Goal: Transaction & Acquisition: Download file/media

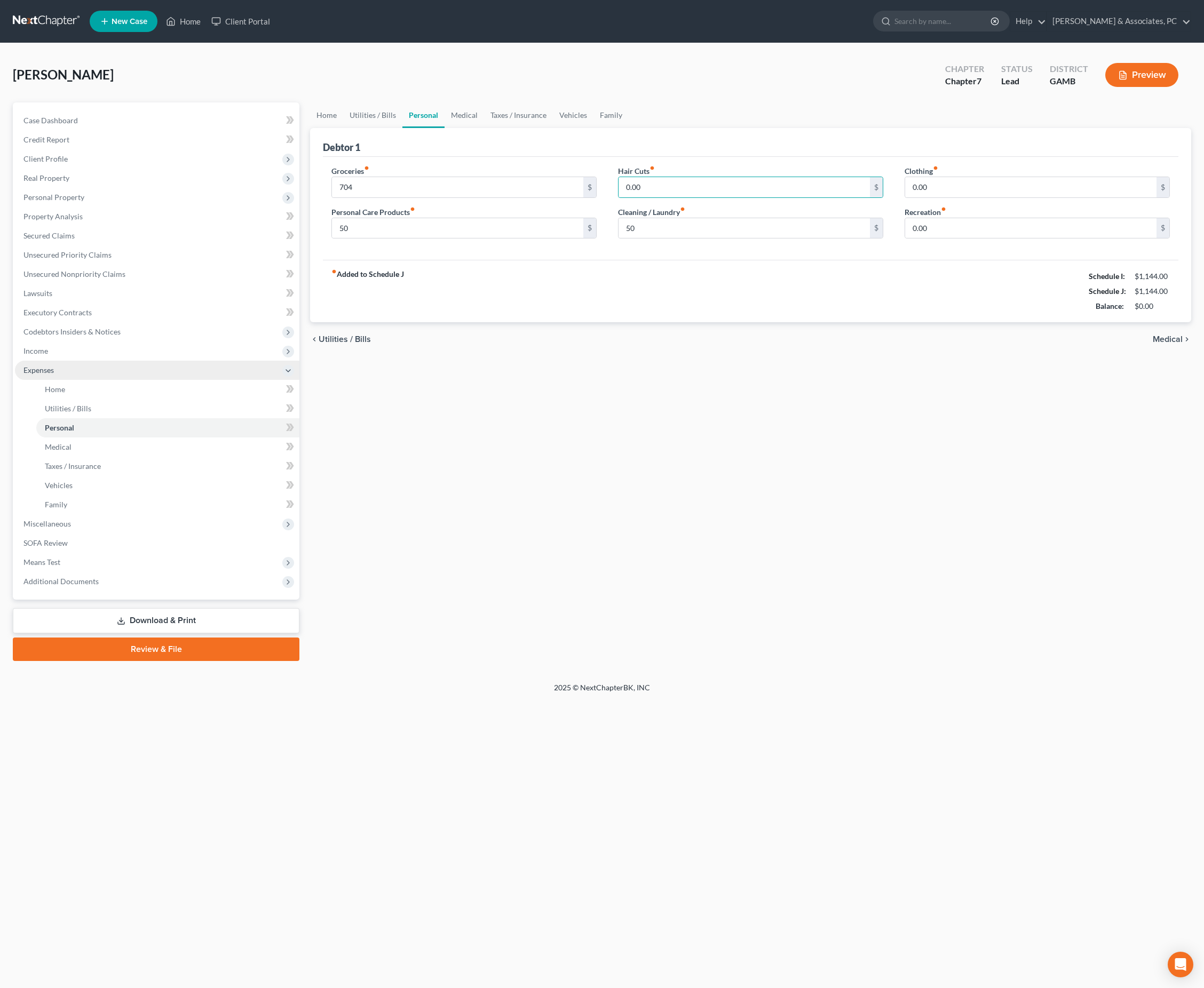
click at [69, 380] on span "Expenses" at bounding box center [157, 370] width 284 height 19
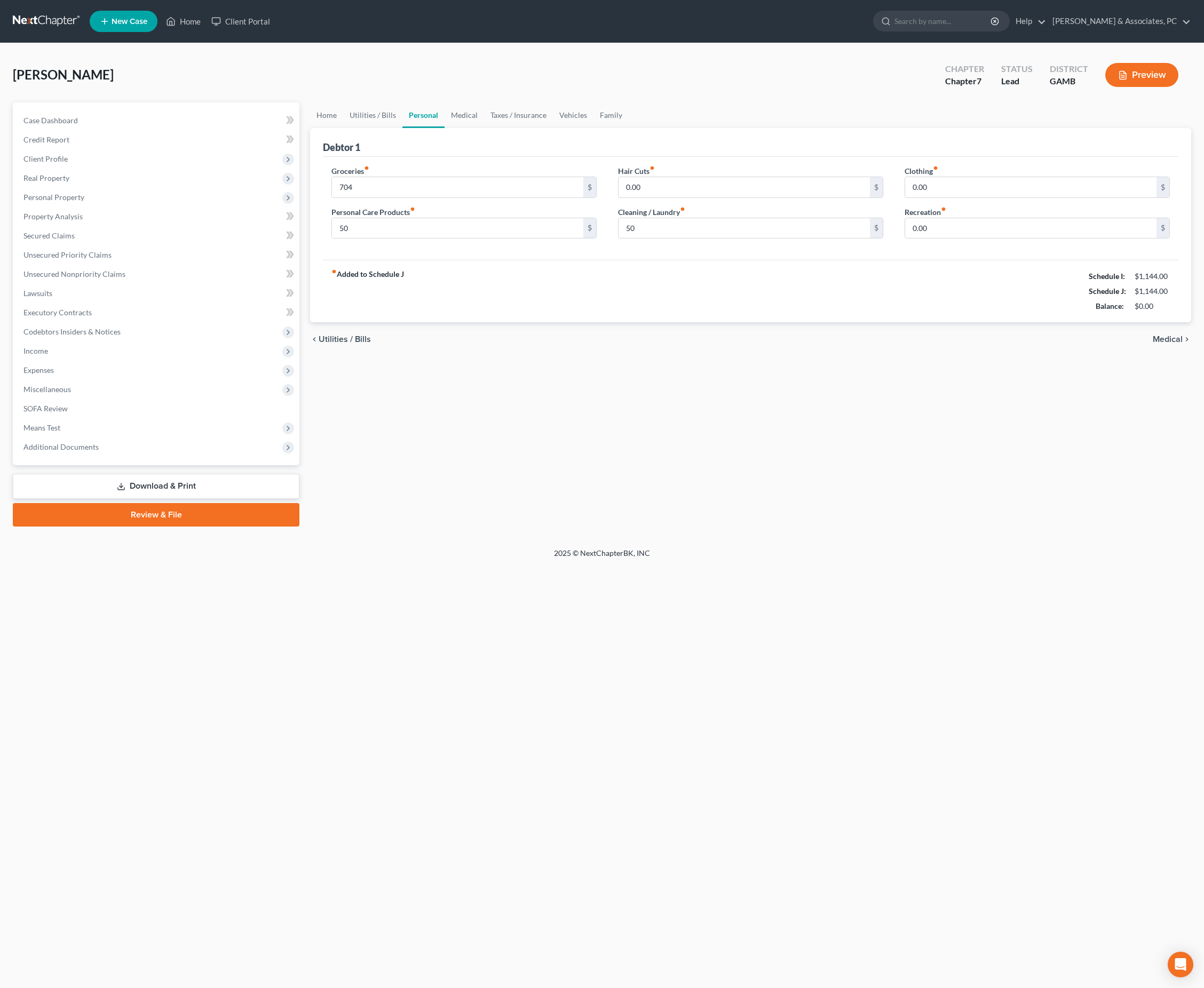
click at [693, 467] on div "Home Utilities / Bills Personal Medical Taxes / Insurance Vehicles Family Debto…" at bounding box center [750, 315] width 892 height 424
click at [125, 279] on span "Unsecured Nonpriority Claims" at bounding box center [74, 274] width 102 height 9
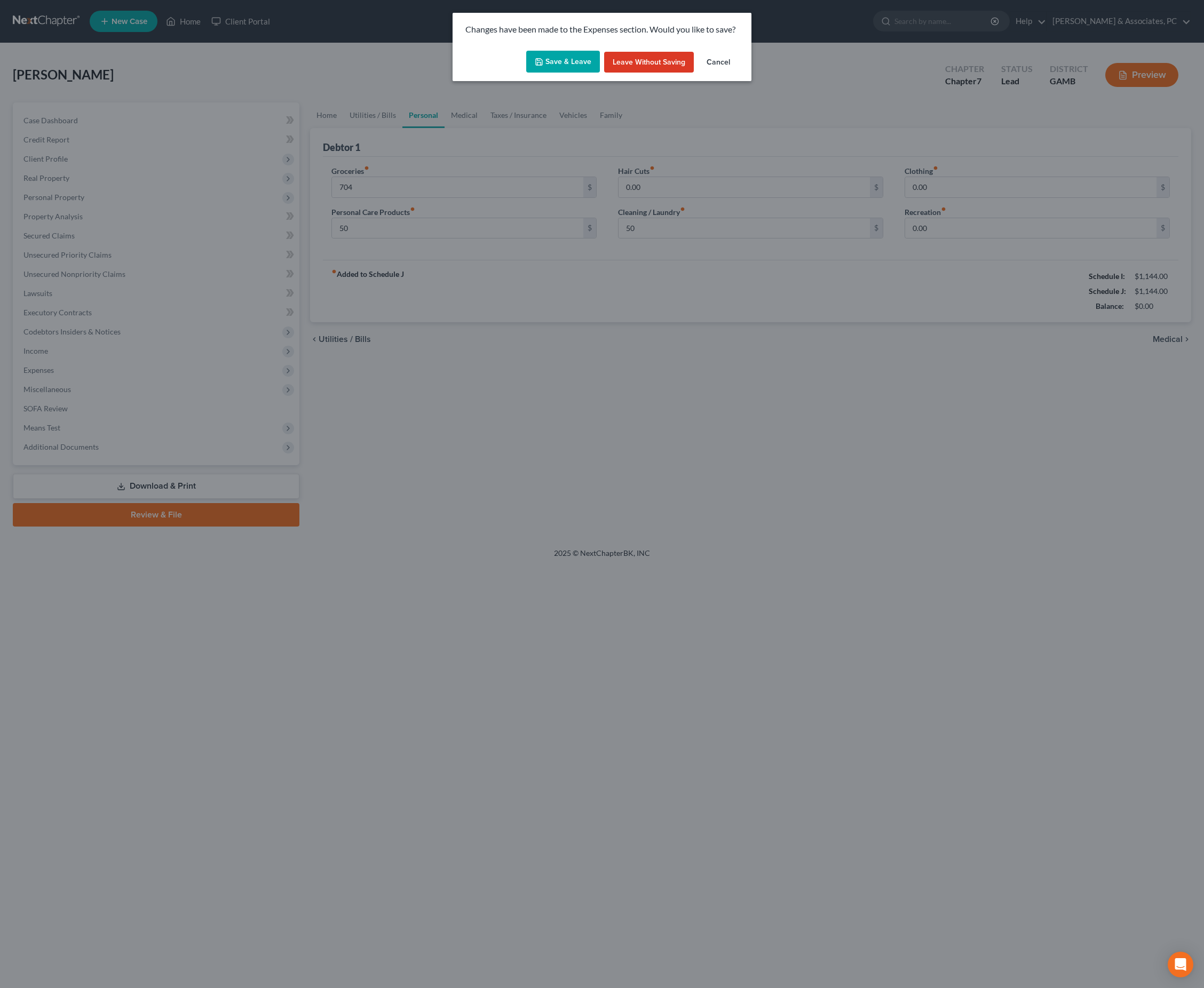
click at [567, 72] on button "Save & Leave" at bounding box center [562, 62] width 74 height 22
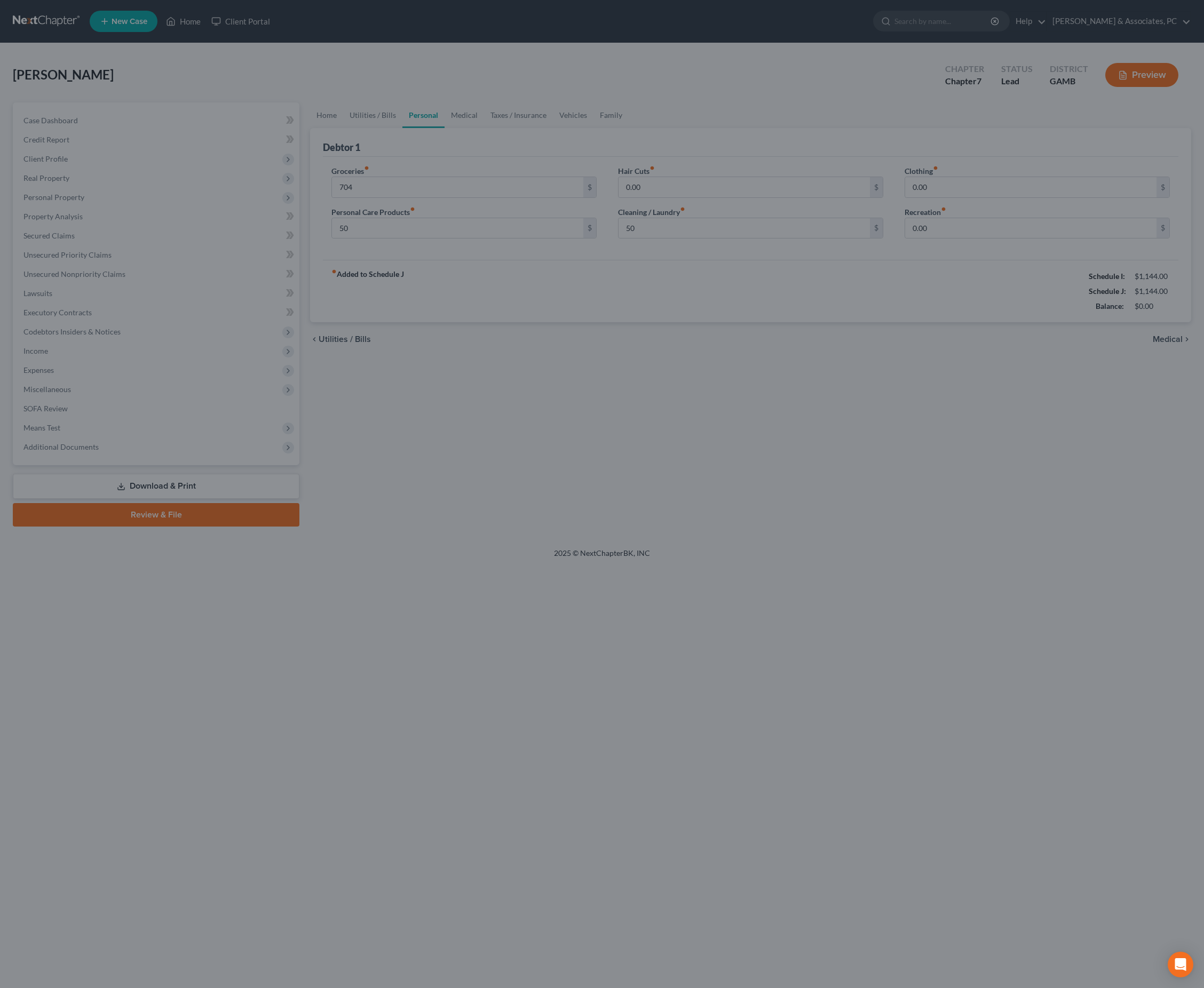
type input "704.00"
type input "50.00"
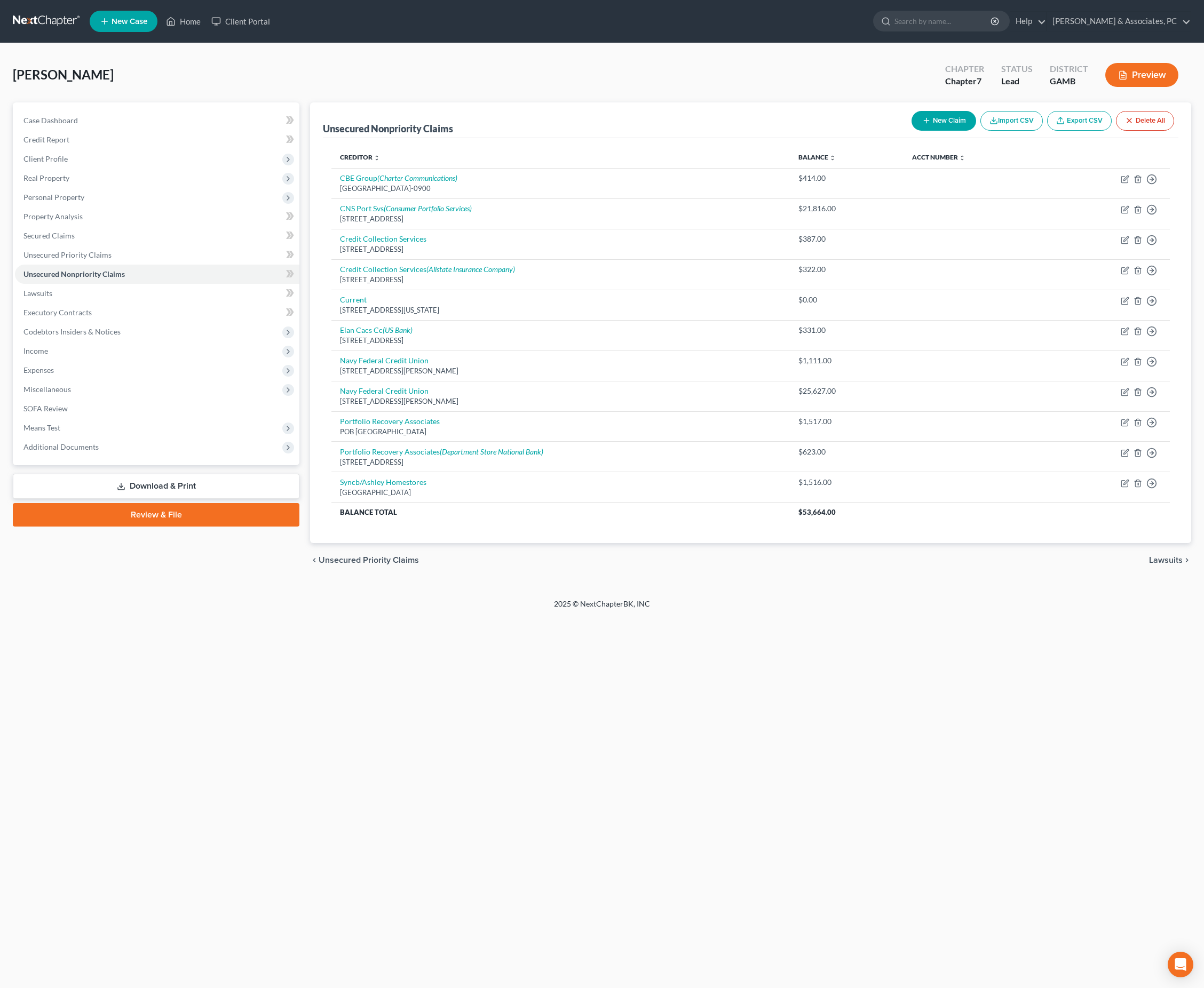
click at [195, 499] on link "Download & Print" at bounding box center [156, 486] width 287 height 25
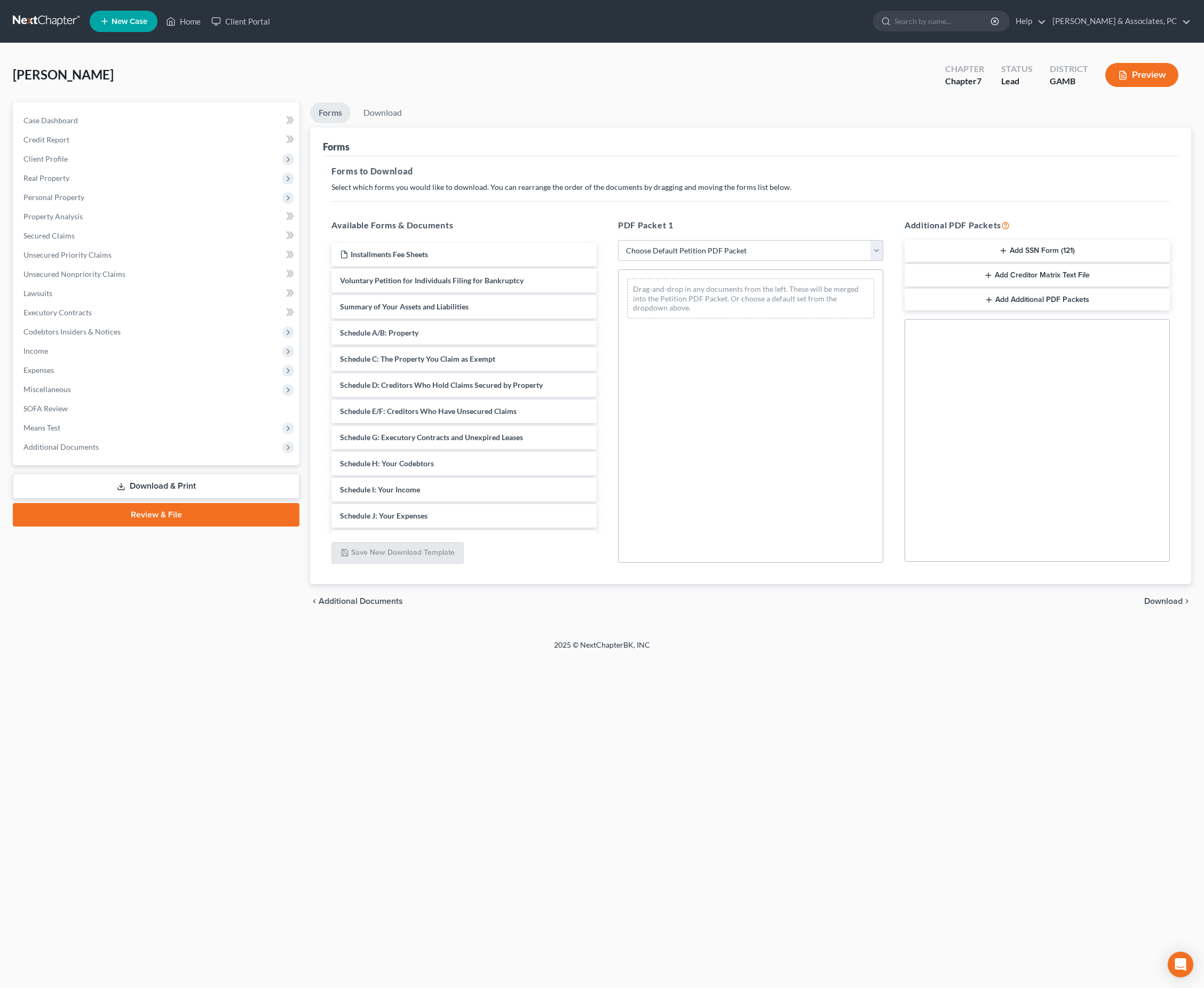
click at [506, 123] on ul "Forms Download" at bounding box center [750, 115] width 881 height 25
click at [730, 766] on div "Home New Case Client Portal [PERSON_NAME] & Associates, PC [PERSON_NAME][EMAIL_…" at bounding box center [602, 494] width 1204 height 988
click at [811, 97] on div "[PERSON_NAME] Upgraded Chapter Chapter 7 Status Lead District [GEOGRAPHIC_DATA]…" at bounding box center [602, 79] width 1178 height 46
click at [774, 127] on ul "Forms Download" at bounding box center [750, 115] width 881 height 25
click at [552, 127] on ul "Forms Download" at bounding box center [750, 115] width 881 height 25
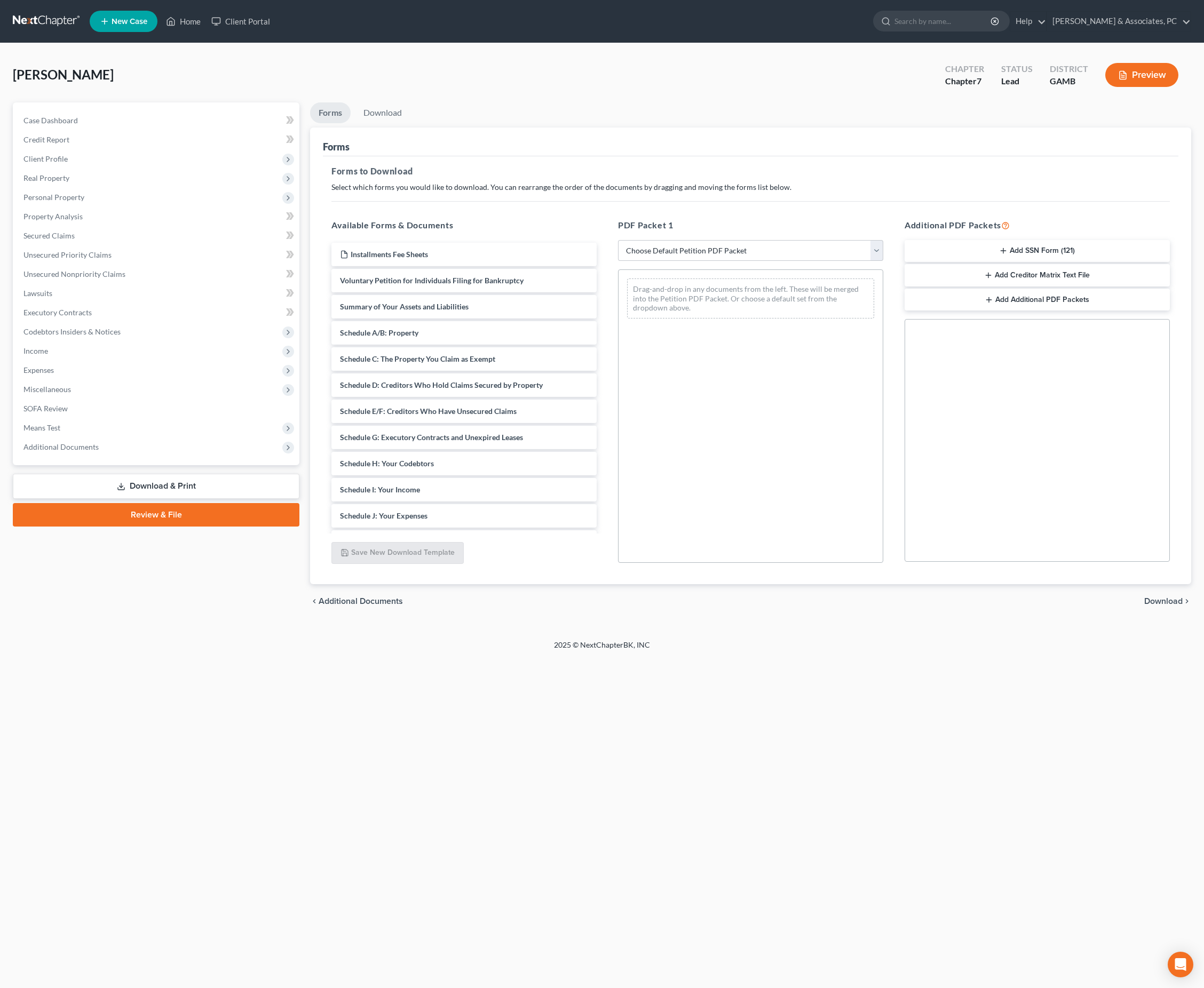
click at [216, 849] on div "Home New Case Client Portal [PERSON_NAME] & Associates, PC [PERSON_NAME][EMAIL_…" at bounding box center [602, 494] width 1204 height 988
select select "0"
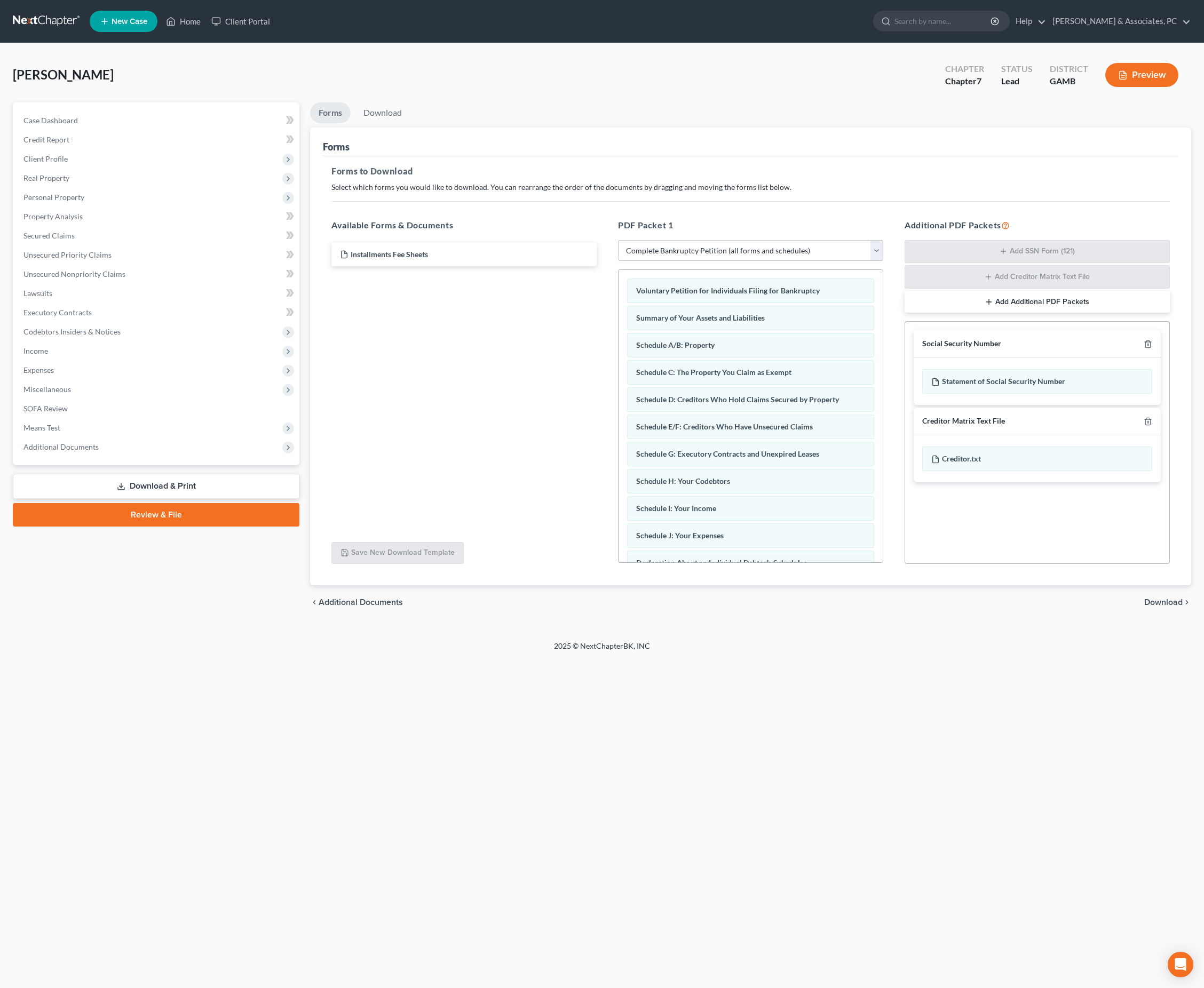
click at [1143, 85] on button "Preview" at bounding box center [1142, 75] width 73 height 24
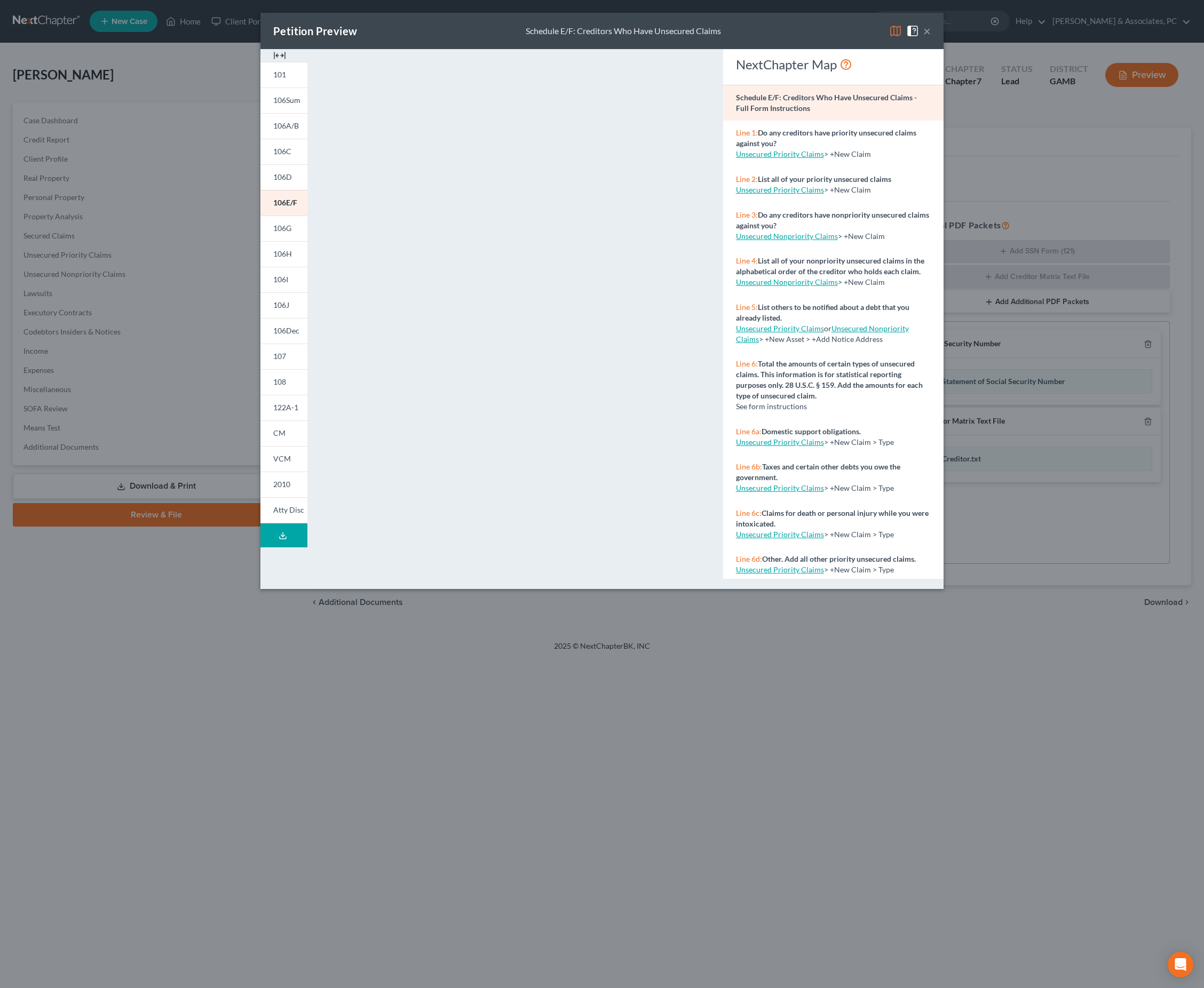
click at [931, 25] on button "×" at bounding box center [927, 31] width 7 height 13
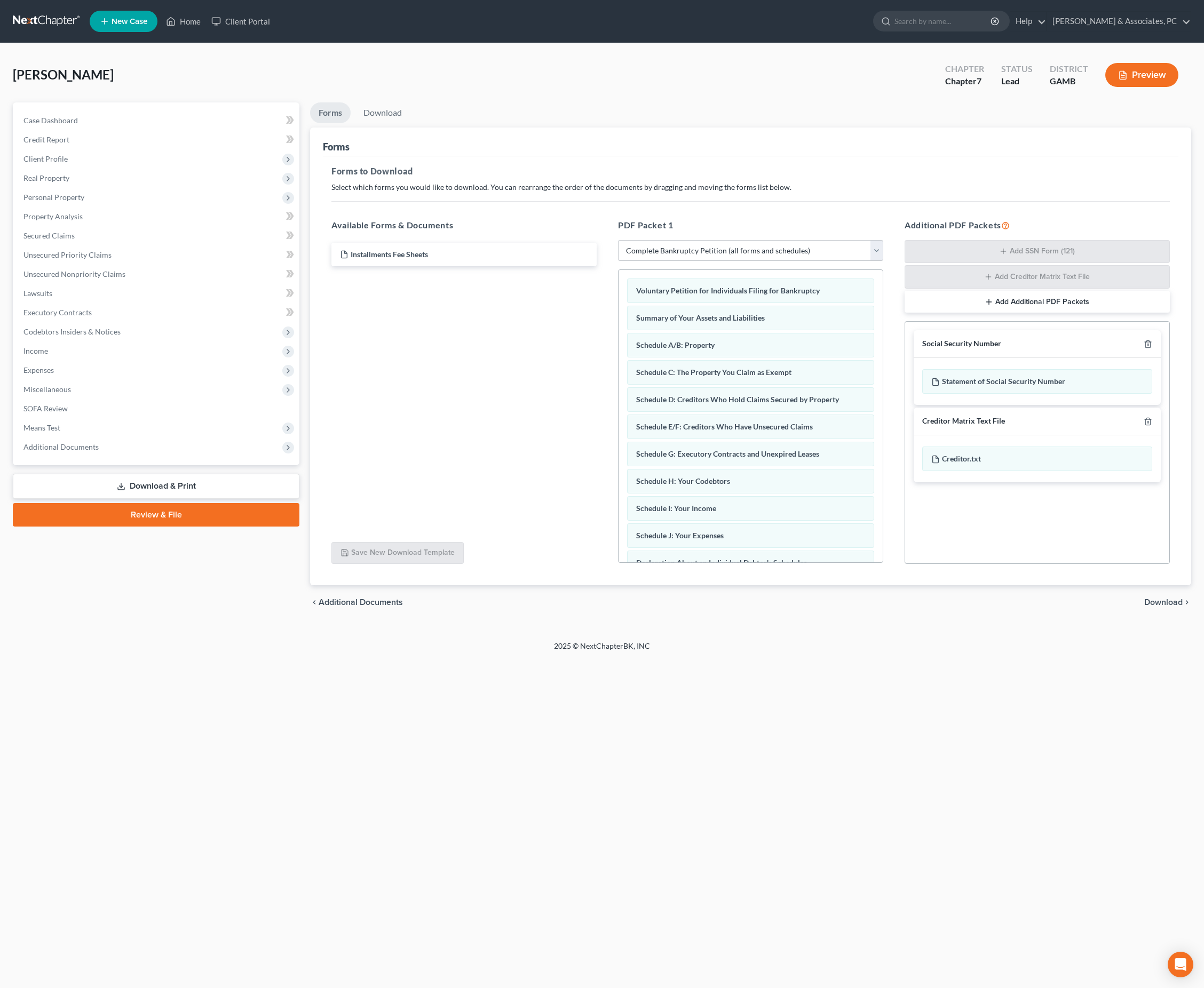
click at [533, 123] on ul "Forms Download" at bounding box center [750, 115] width 881 height 25
click at [392, 120] on link "Download" at bounding box center [383, 113] width 56 height 21
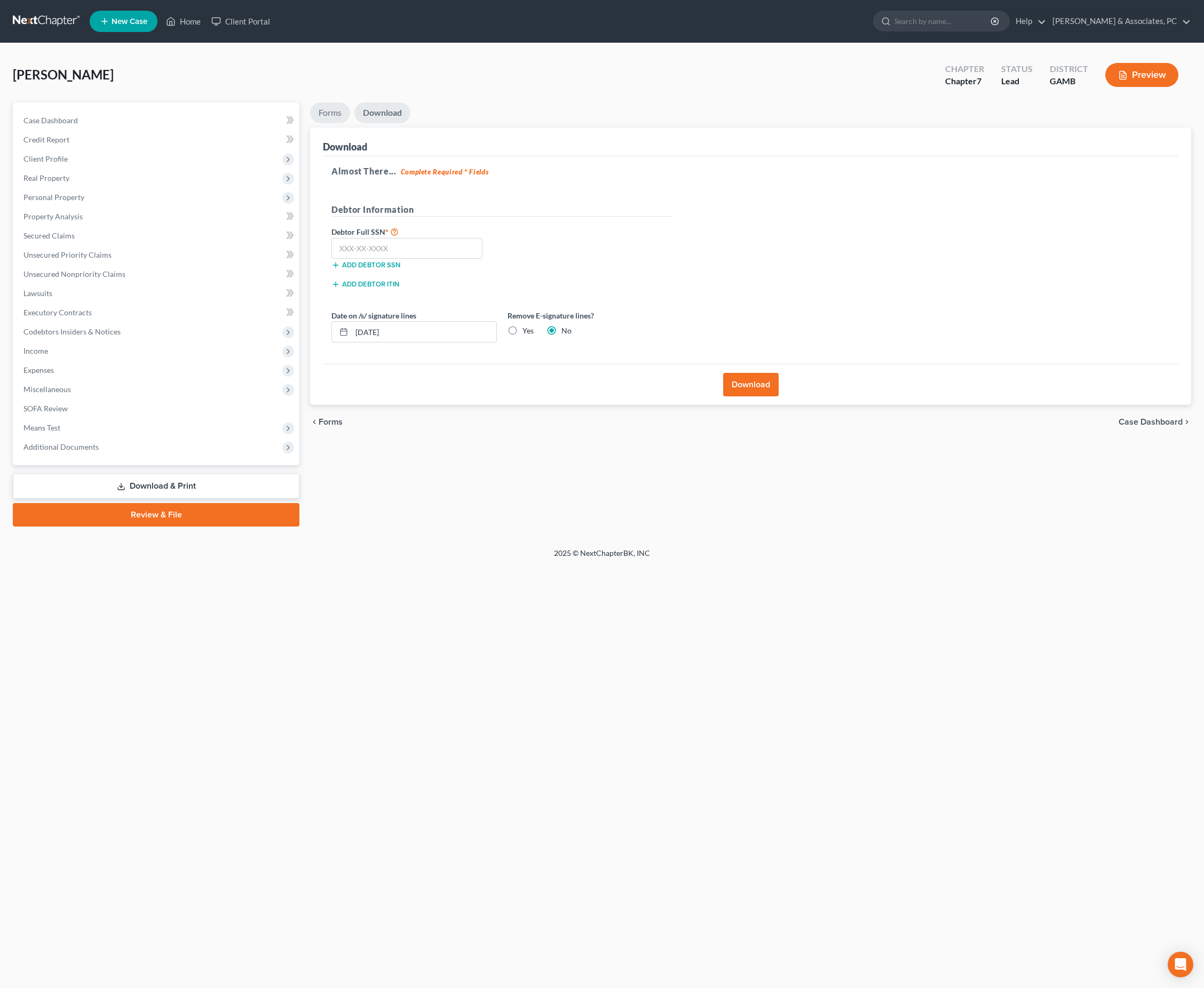
click at [342, 120] on link "Forms" at bounding box center [330, 113] width 40 height 21
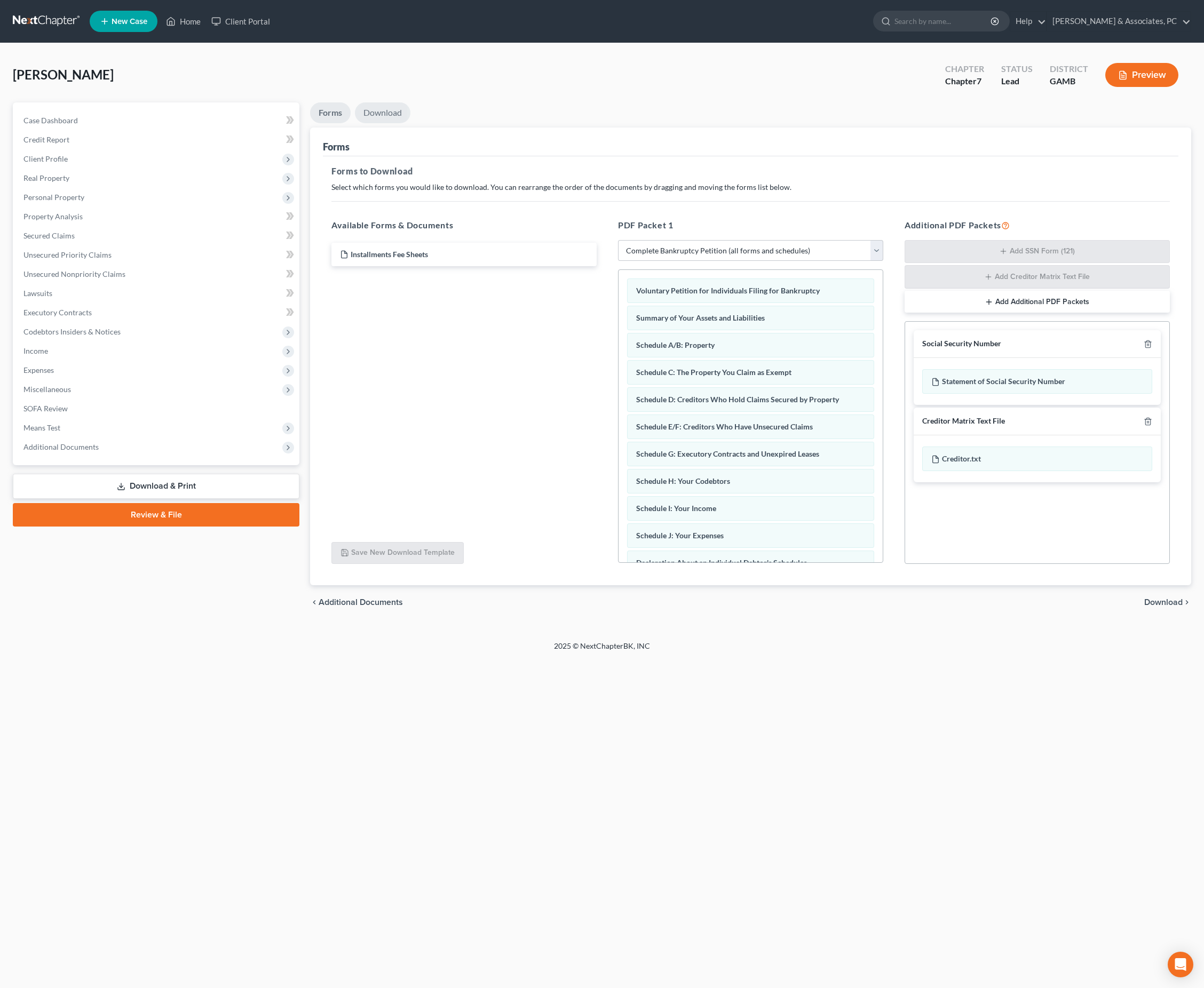
click at [410, 120] on link "Download" at bounding box center [383, 113] width 56 height 21
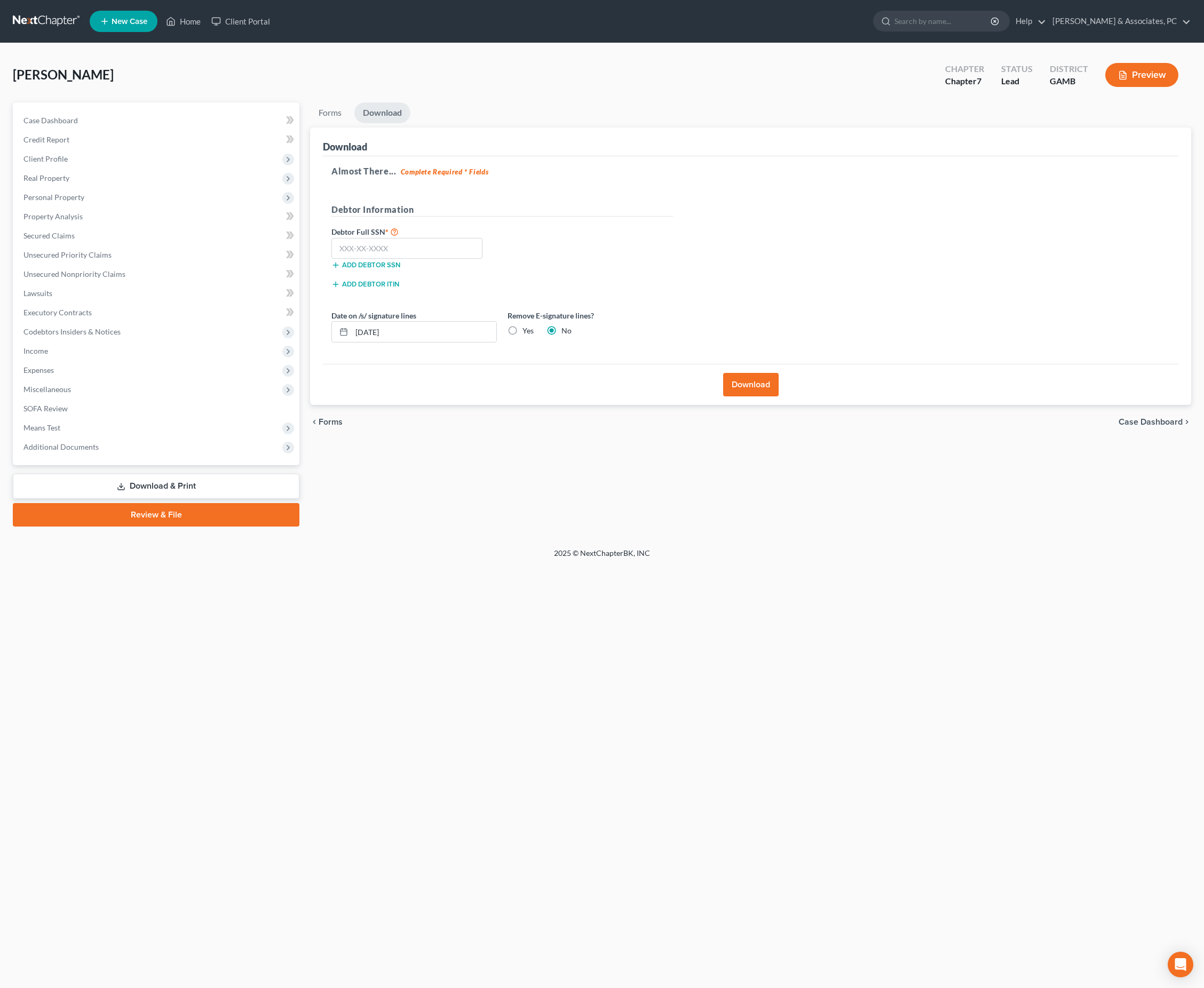
click at [363, 122] on link "Download" at bounding box center [382, 113] width 56 height 21
click at [350, 119] on link "Forms" at bounding box center [330, 113] width 40 height 21
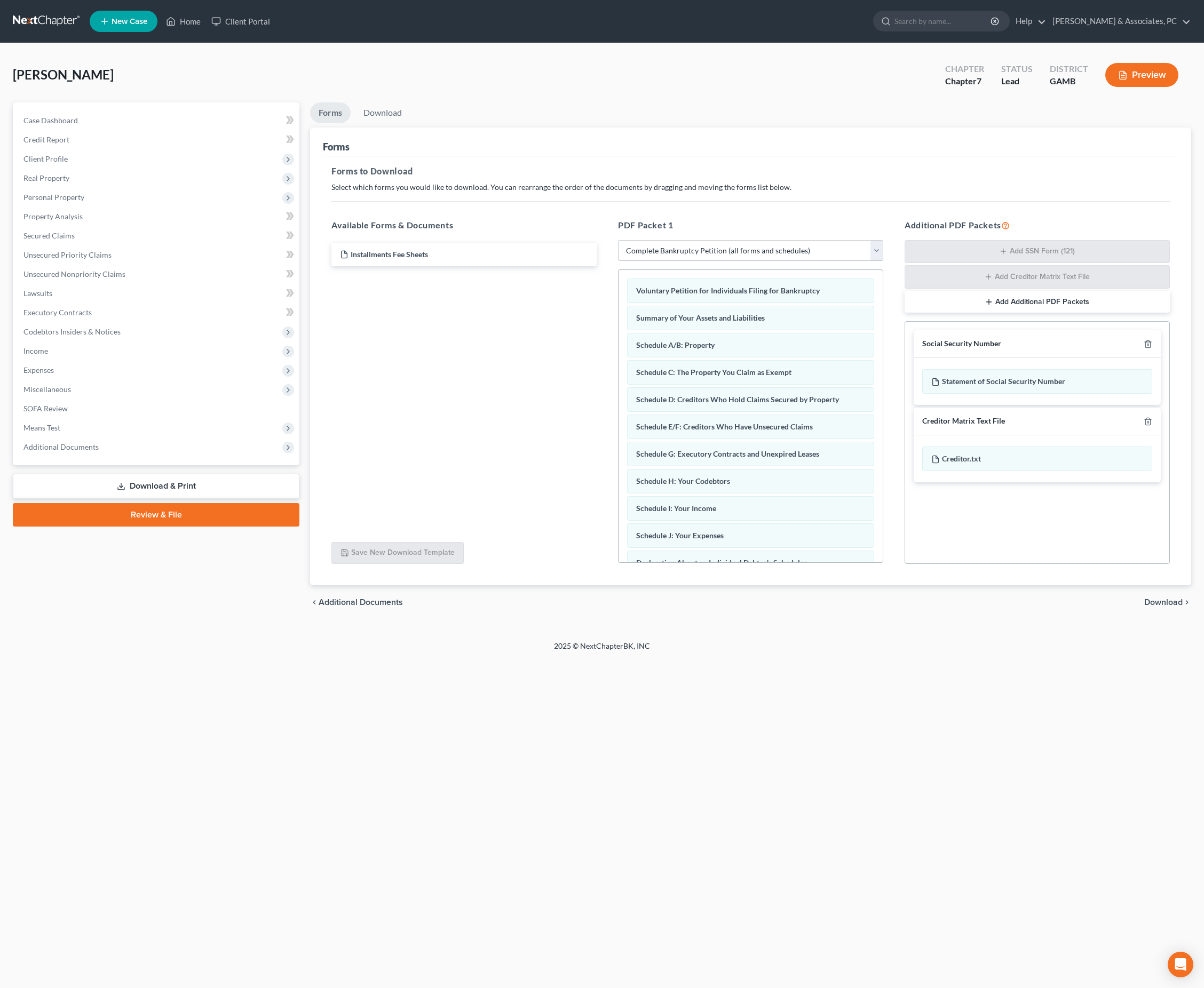
click at [1144, 82] on button "Preview" at bounding box center [1142, 75] width 73 height 24
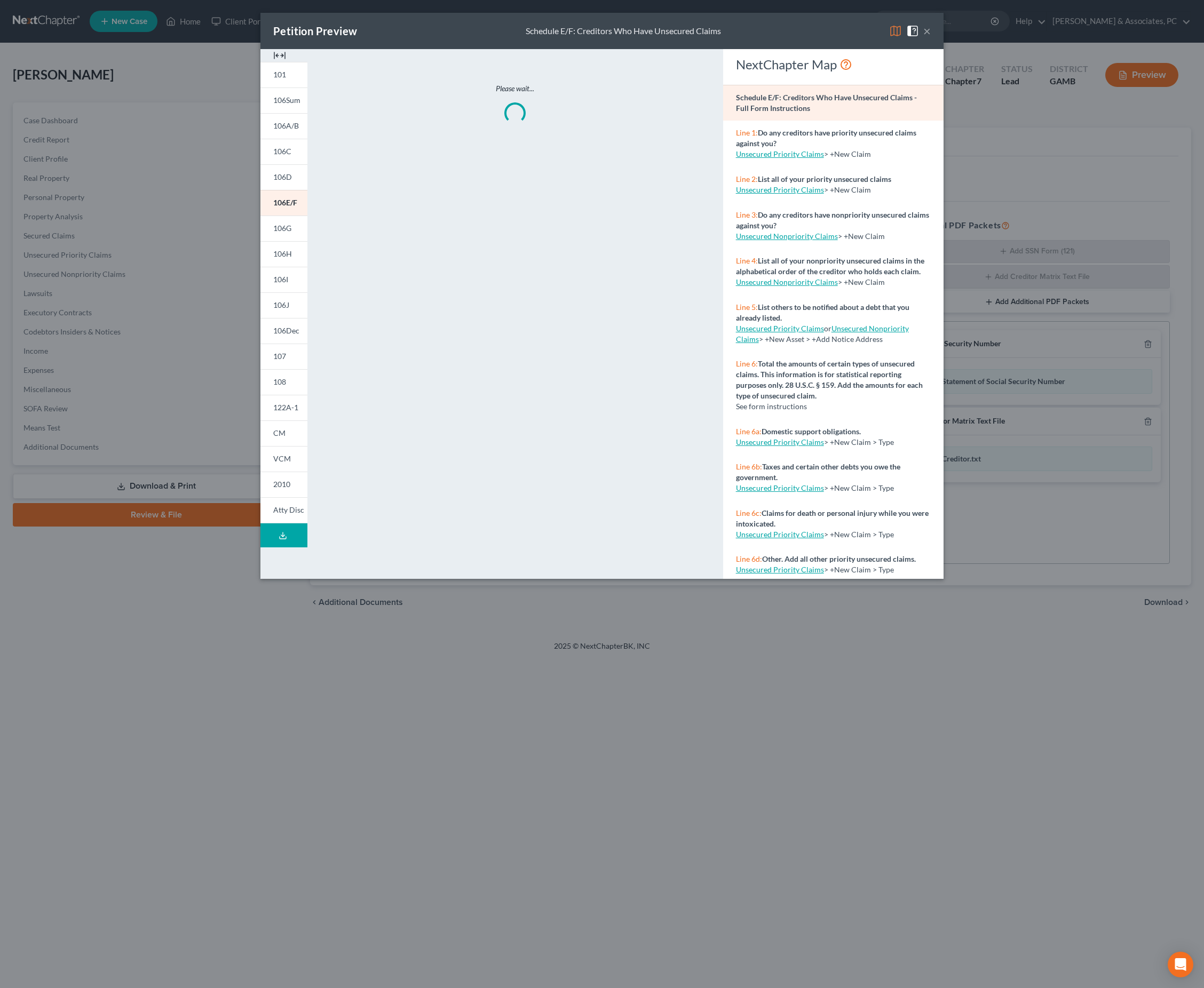
click at [943, 27] on div "Petition Preview Schedule E/F: Creditors Who Have Unsecured Claims ×" at bounding box center [601, 31] width 683 height 36
click at [931, 33] on button "×" at bounding box center [927, 31] width 7 height 13
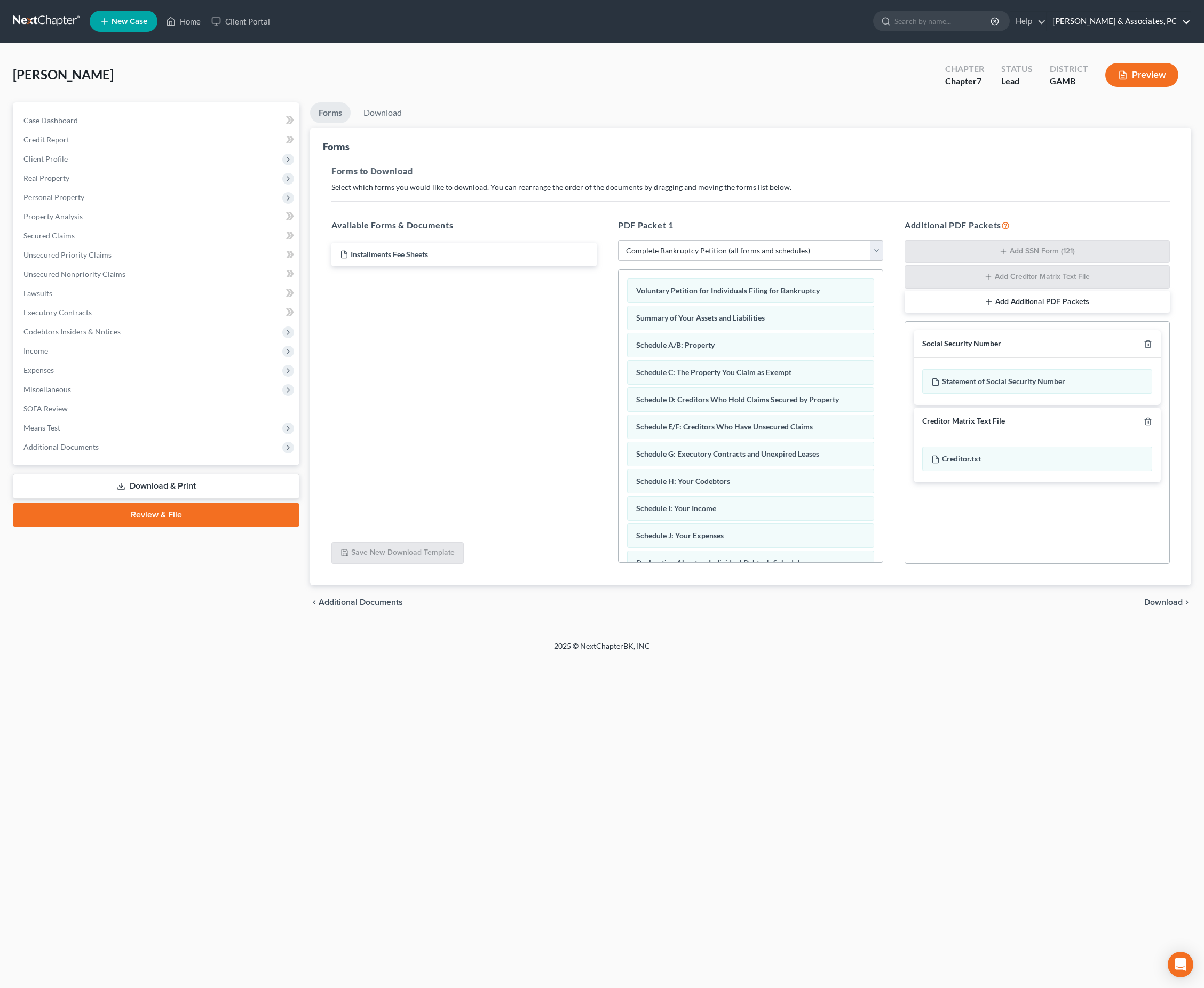
click at [1090, 25] on link "[PERSON_NAME] & Associates, PC" at bounding box center [1119, 21] width 143 height 19
click at [1108, 87] on link "My Account Settings" at bounding box center [1117, 77] width 146 height 18
select select "24"
select select "10"
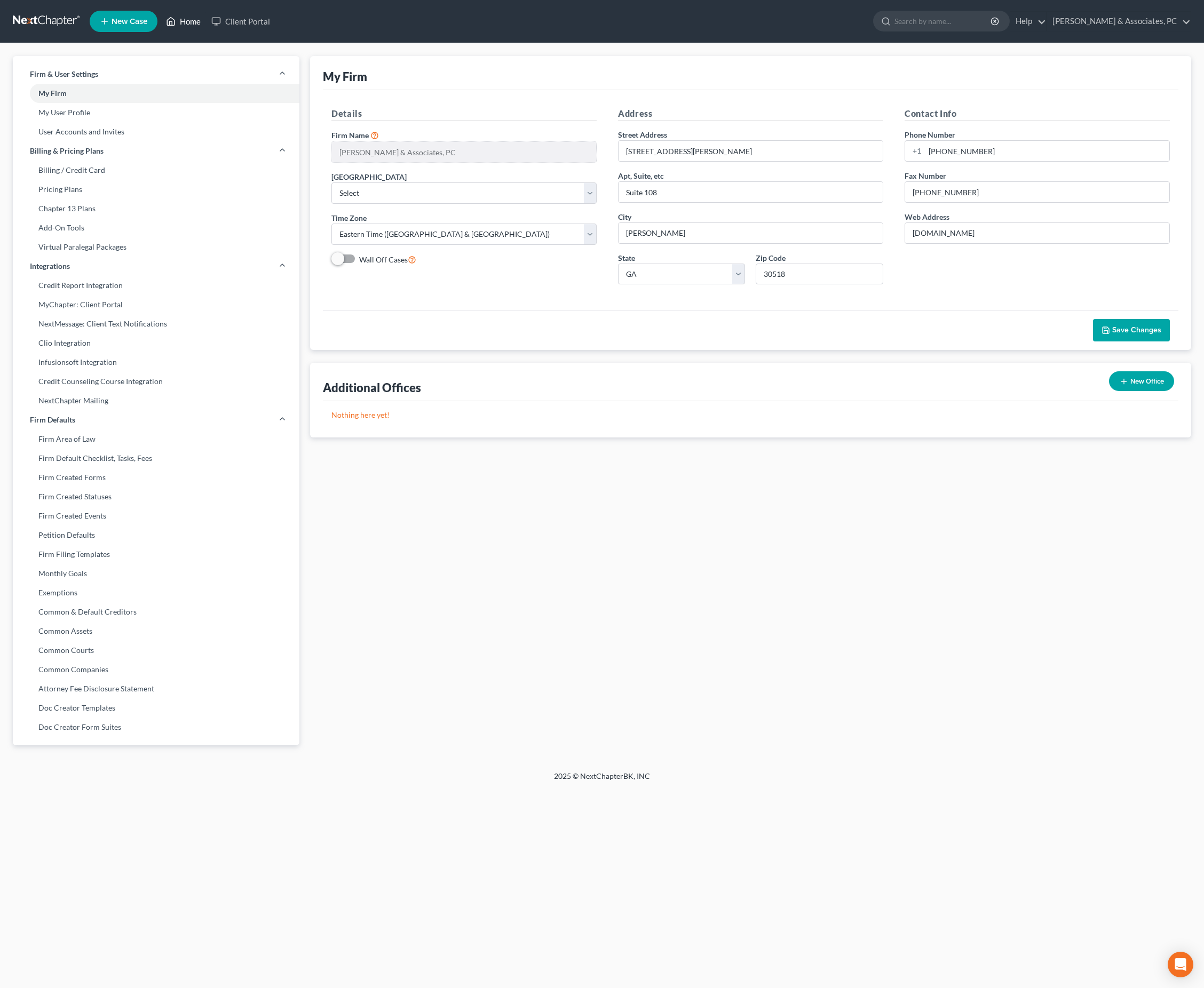
click at [206, 23] on link "Home" at bounding box center [183, 21] width 45 height 19
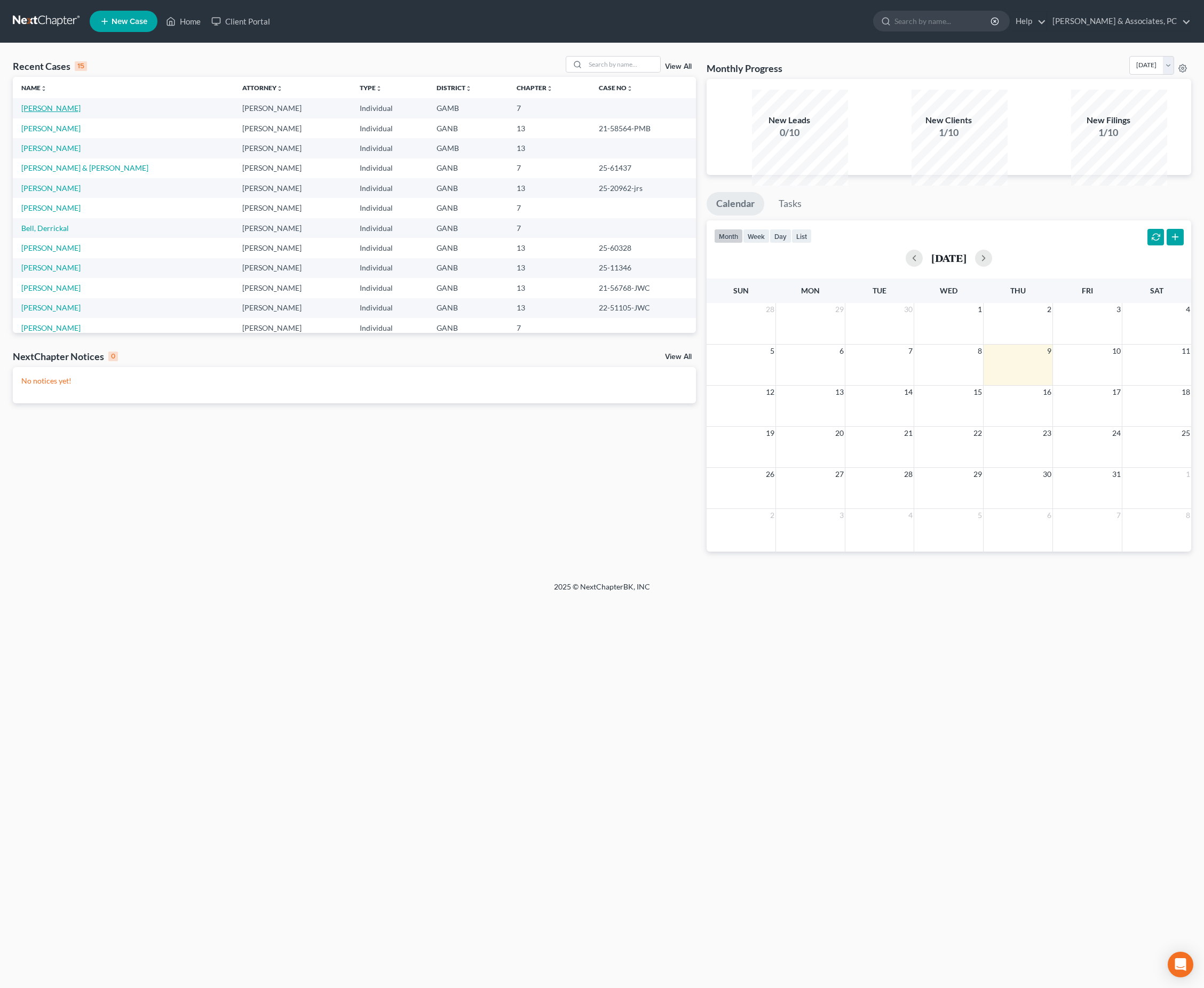
click at [69, 112] on link "[PERSON_NAME]" at bounding box center [51, 108] width 59 height 9
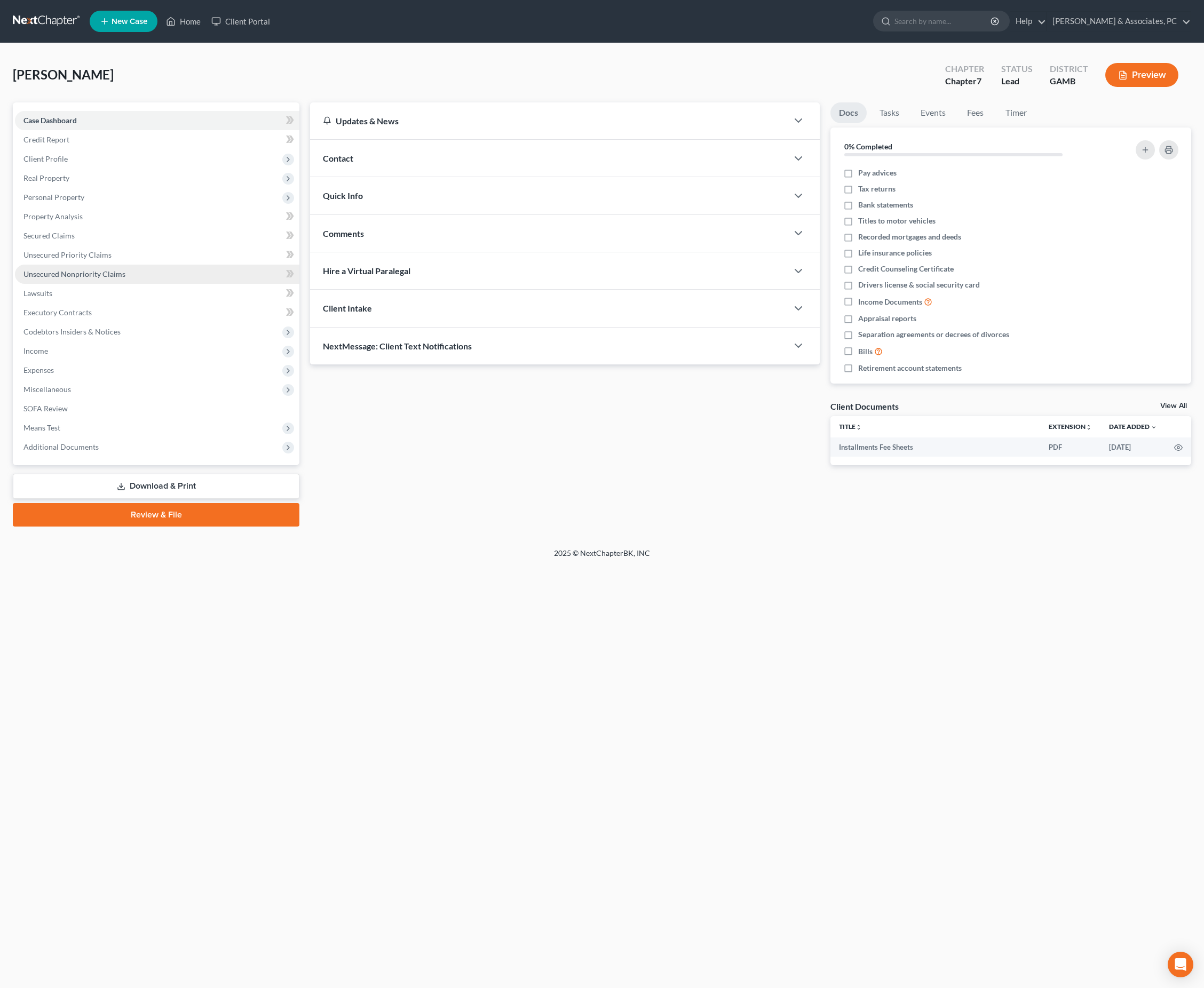
click at [114, 279] on span "Unsecured Nonpriority Claims" at bounding box center [74, 274] width 102 height 9
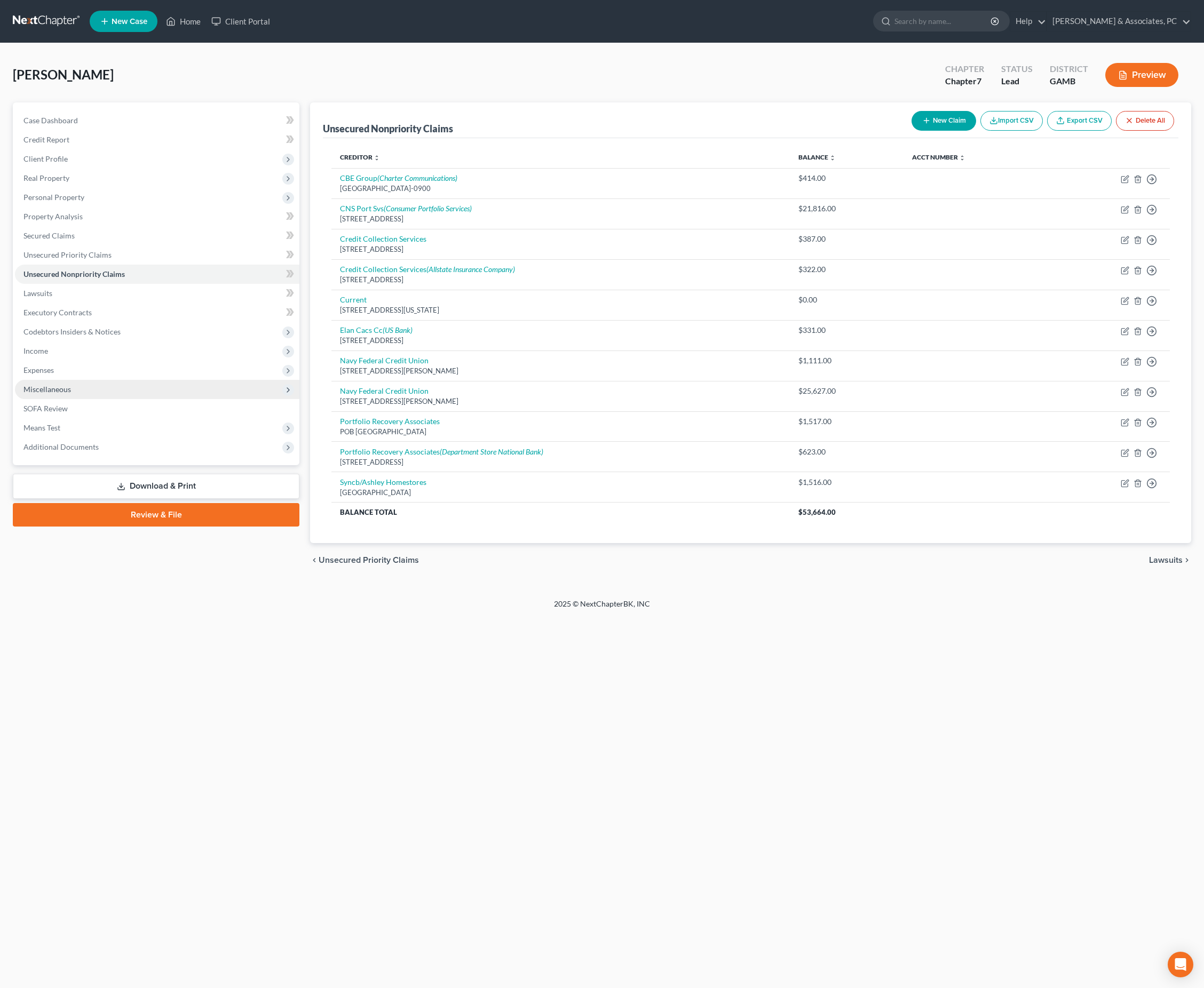
click at [41, 399] on span "Miscellaneous" at bounding box center [157, 389] width 284 height 19
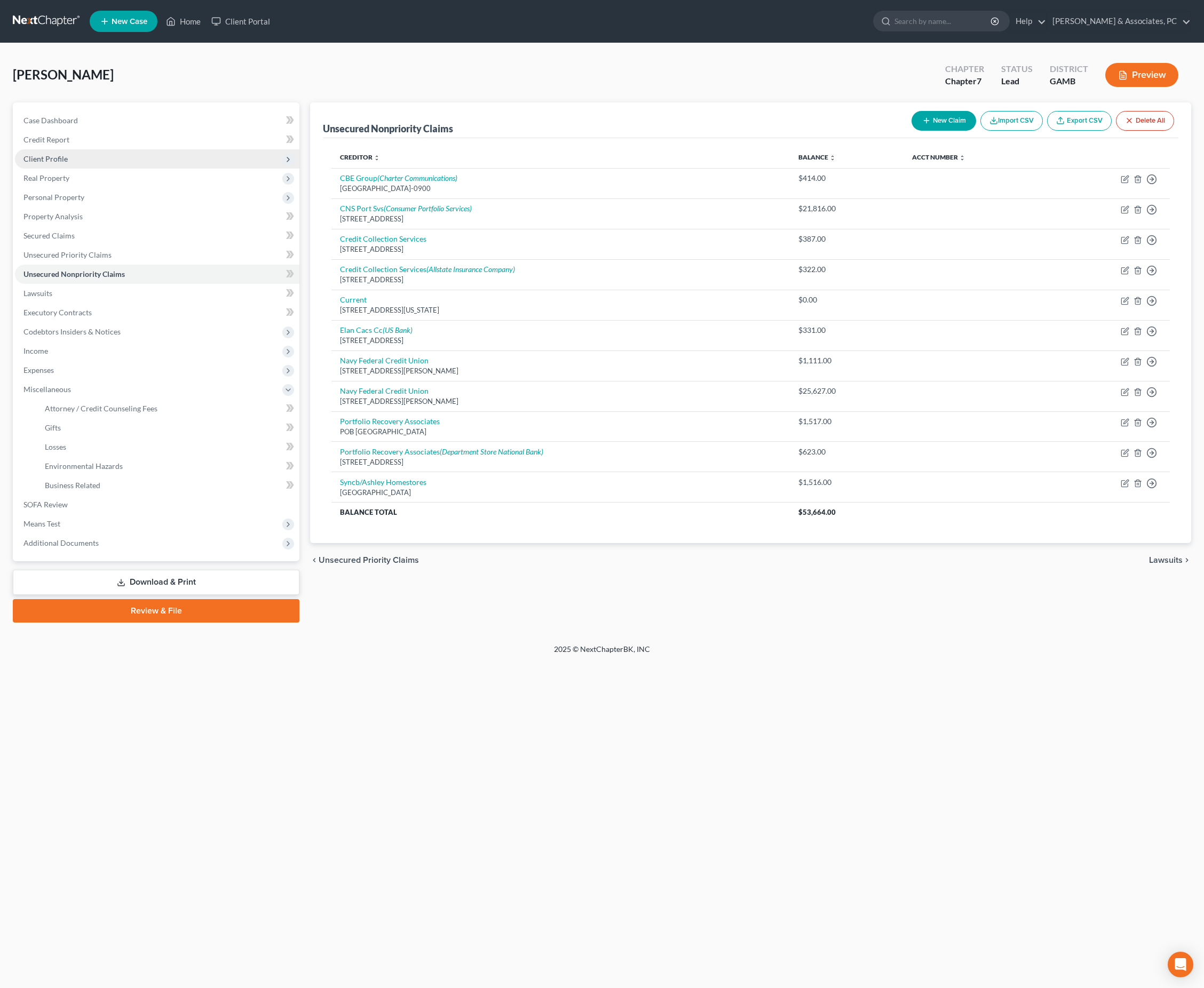
click at [61, 163] on span "Client Profile" at bounding box center [46, 159] width 45 height 9
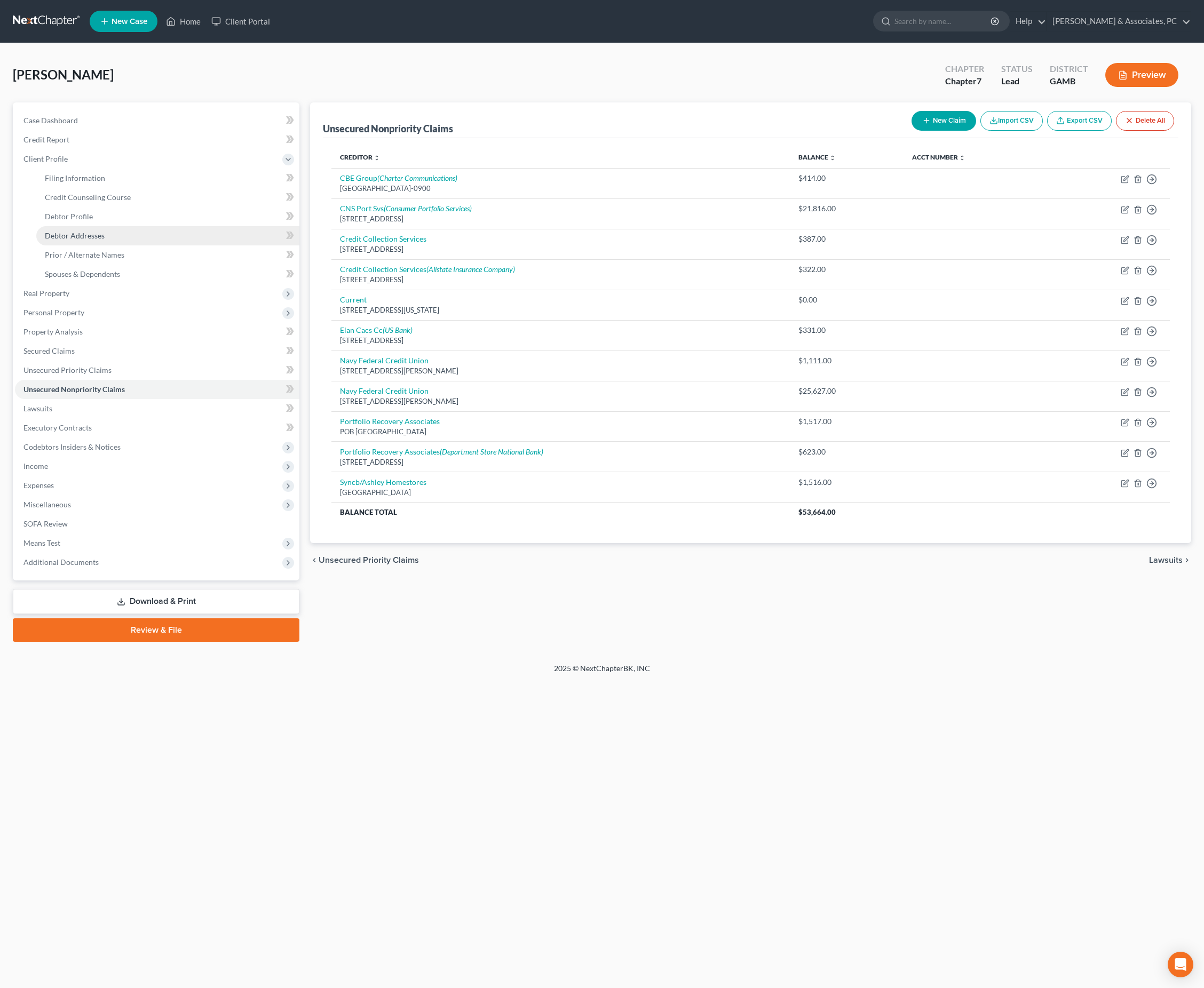
click at [88, 240] on span "Debtor Addresses" at bounding box center [75, 235] width 60 height 9
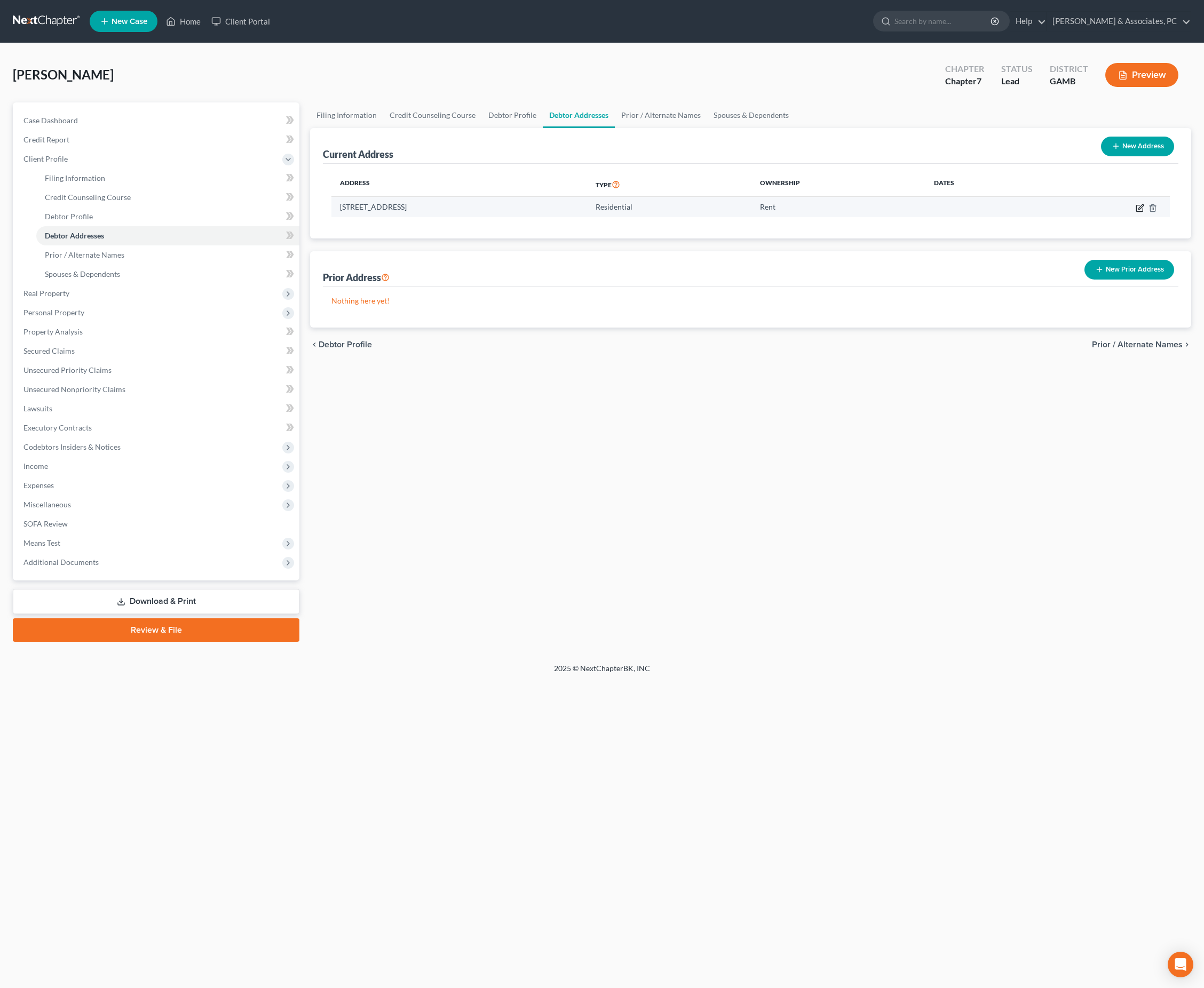
click at [1135, 213] on icon "button" at bounding box center [1140, 208] width 9 height 9
select select "10"
select select "0"
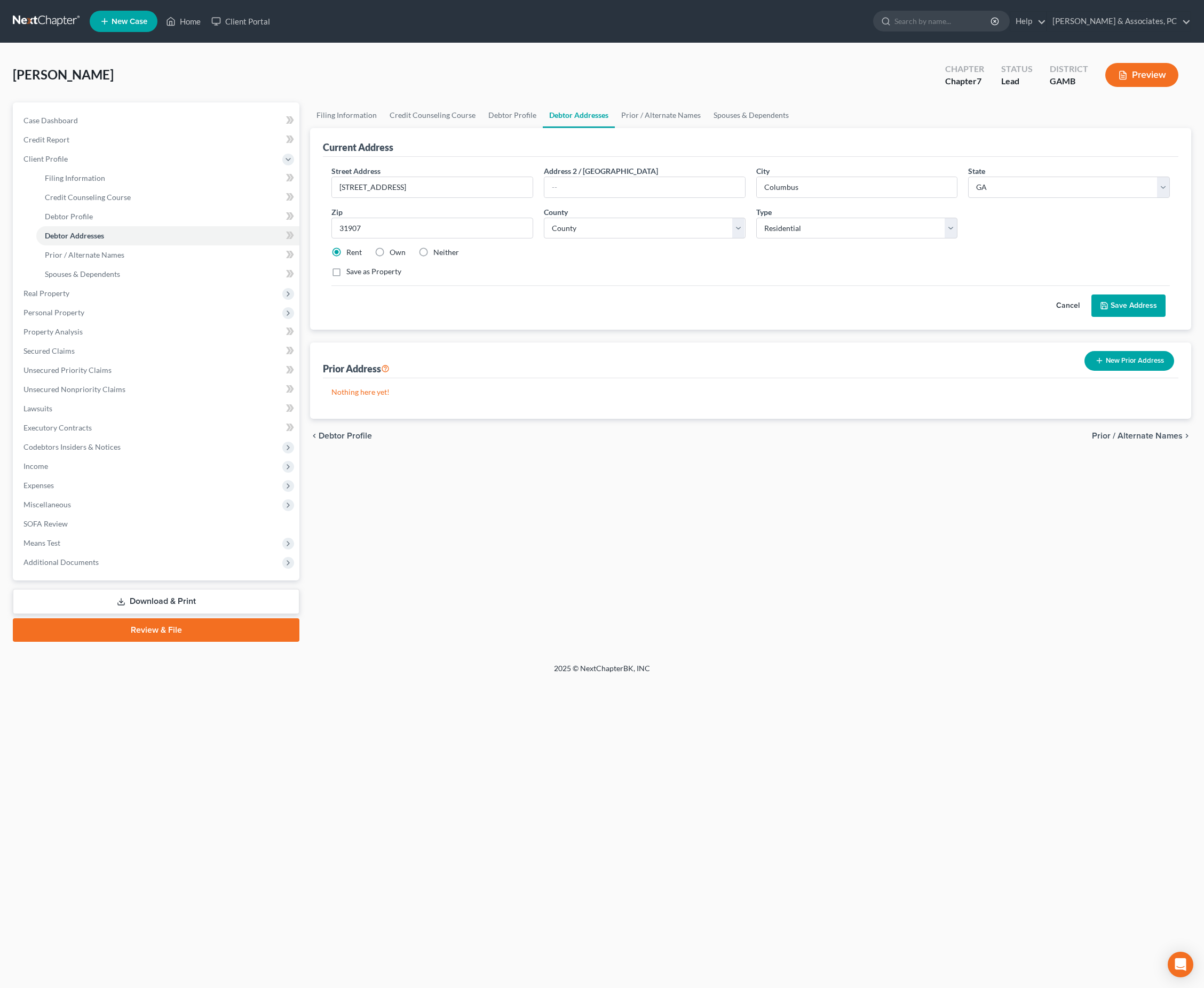
click at [696, 258] on div "Rent Own Neither" at bounding box center [751, 252] width 849 height 11
click at [433, 197] on input "[STREET_ADDRESS]" at bounding box center [432, 187] width 201 height 20
select select "105"
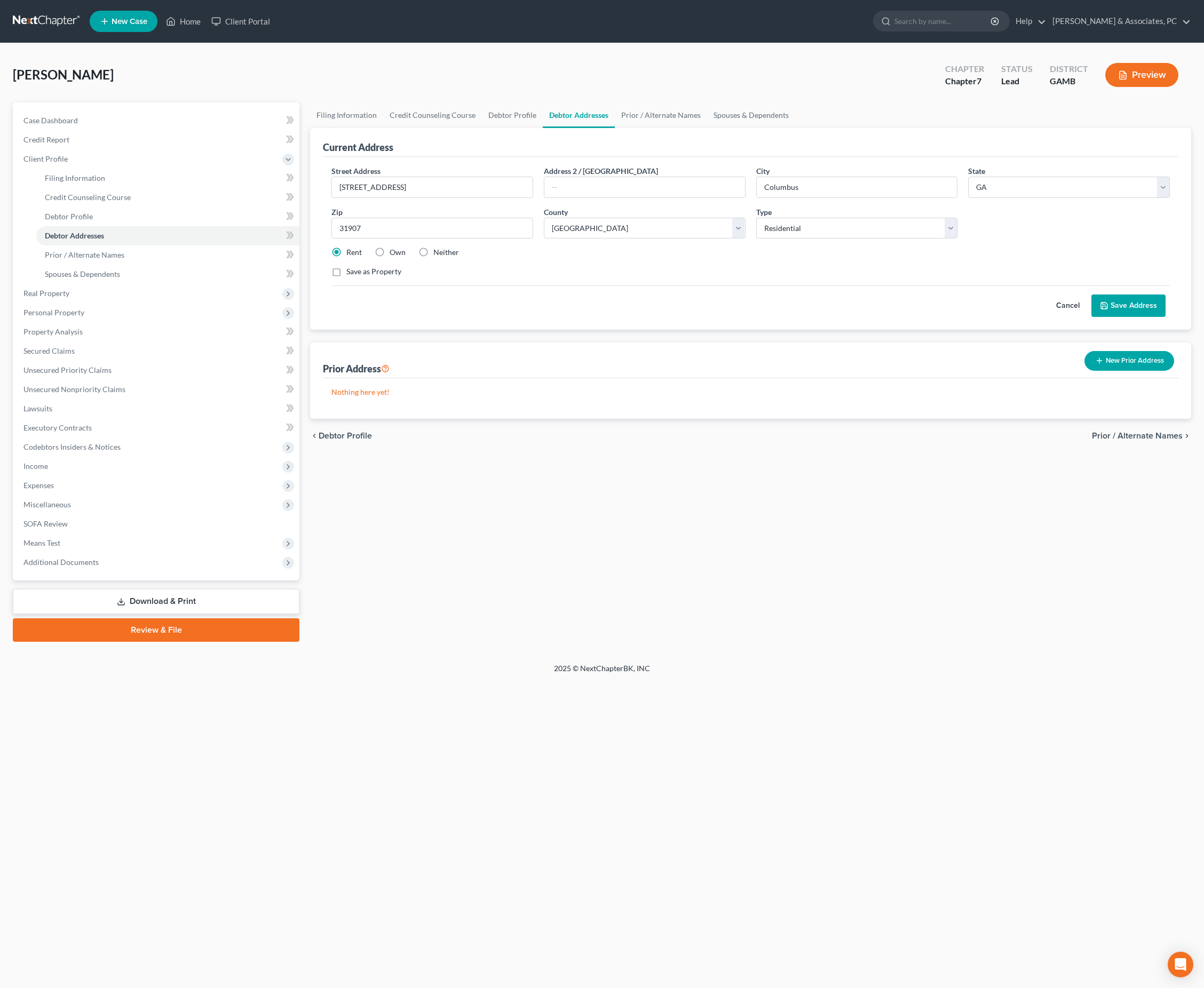
click at [775, 557] on div "Filing Information Credit Counseling Course Debtor Profile Debtor Addresses Pri…" at bounding box center [750, 372] width 892 height 539
click at [1145, 317] on button "Save Address" at bounding box center [1129, 306] width 74 height 22
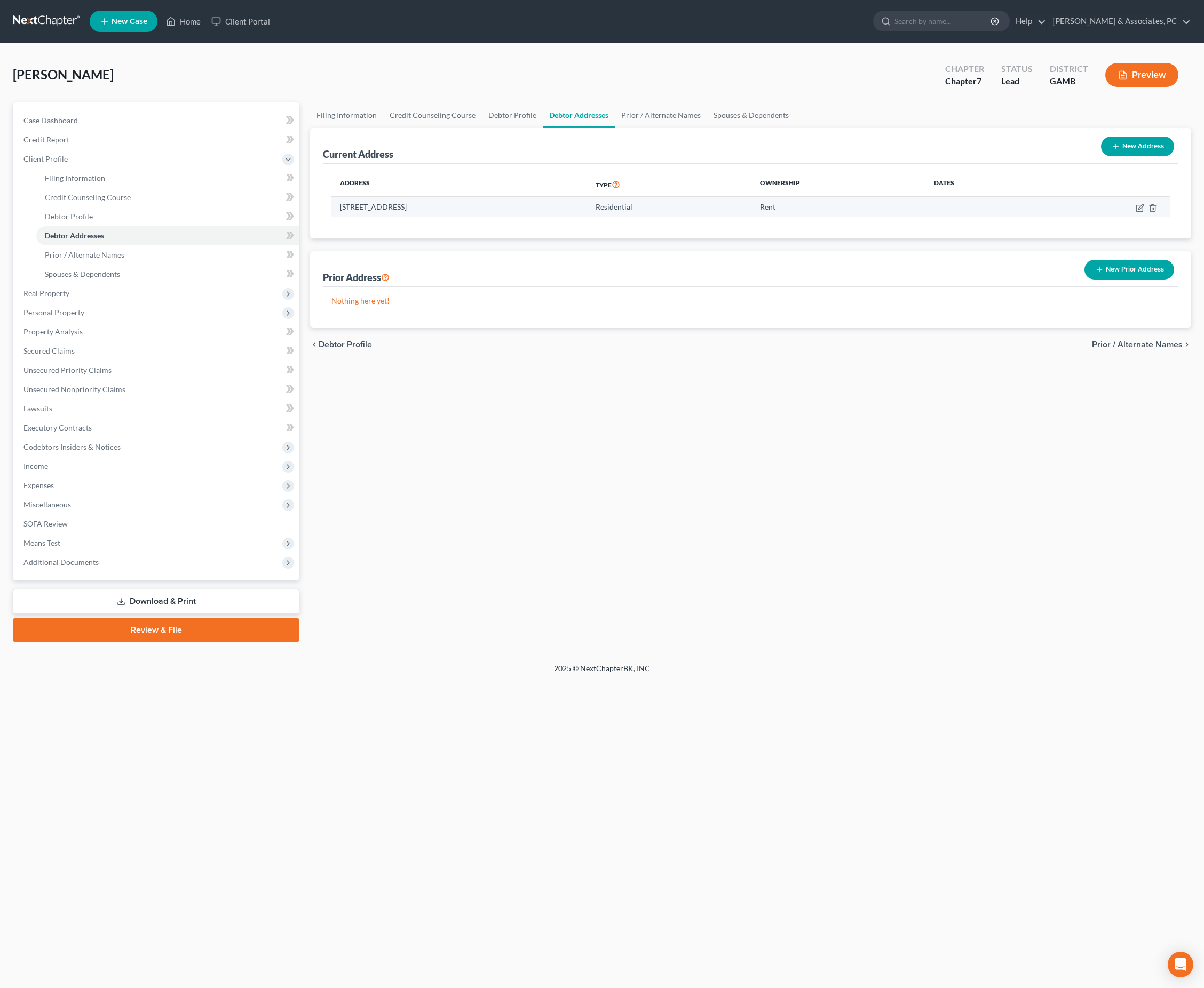
click at [1127, 217] on td at bounding box center [1104, 207] width 130 height 20
click at [1135, 213] on icon "button" at bounding box center [1140, 208] width 9 height 9
select select "10"
select select "105"
select select "0"
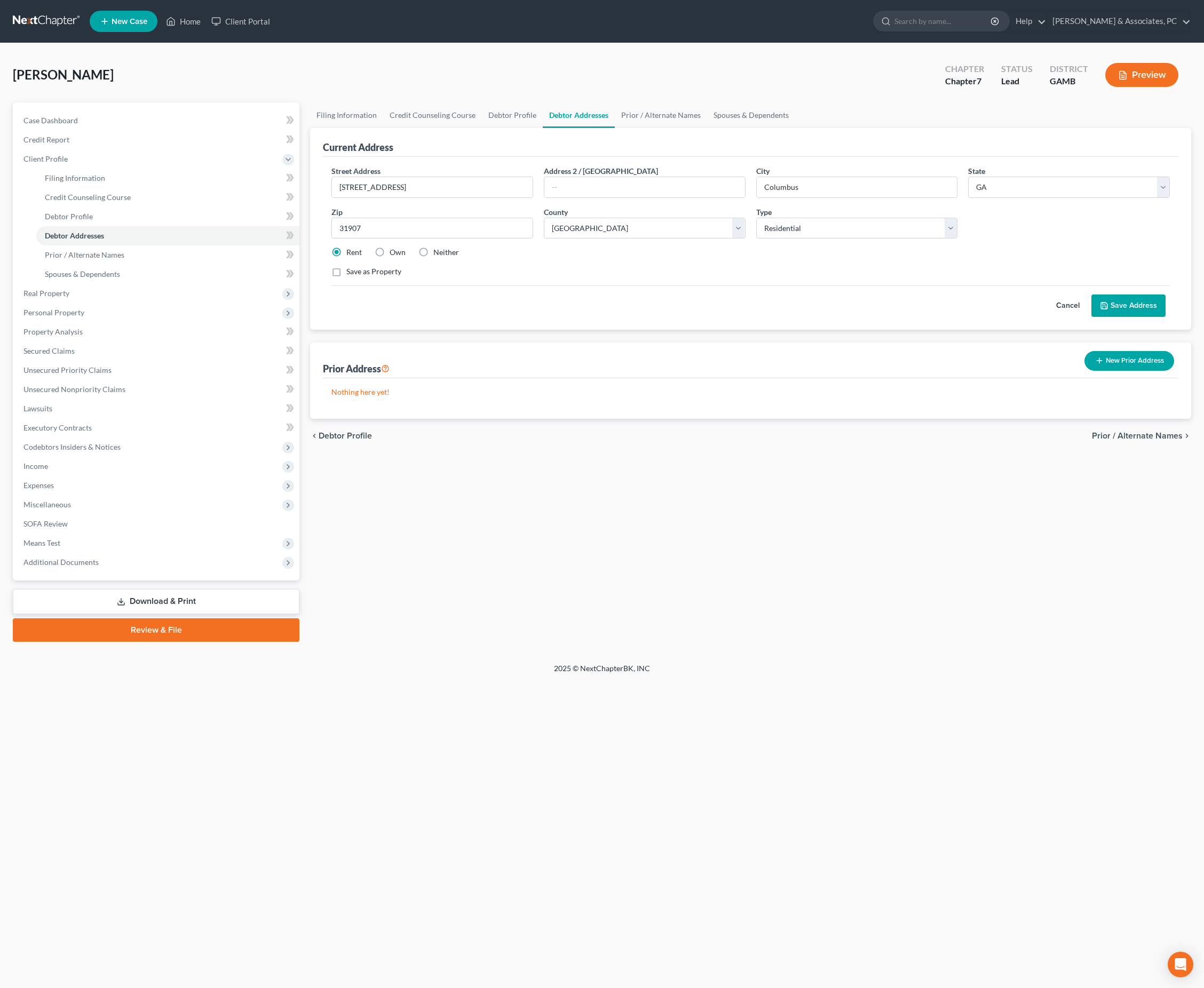
click at [1112, 317] on button "Save Address" at bounding box center [1129, 306] width 74 height 22
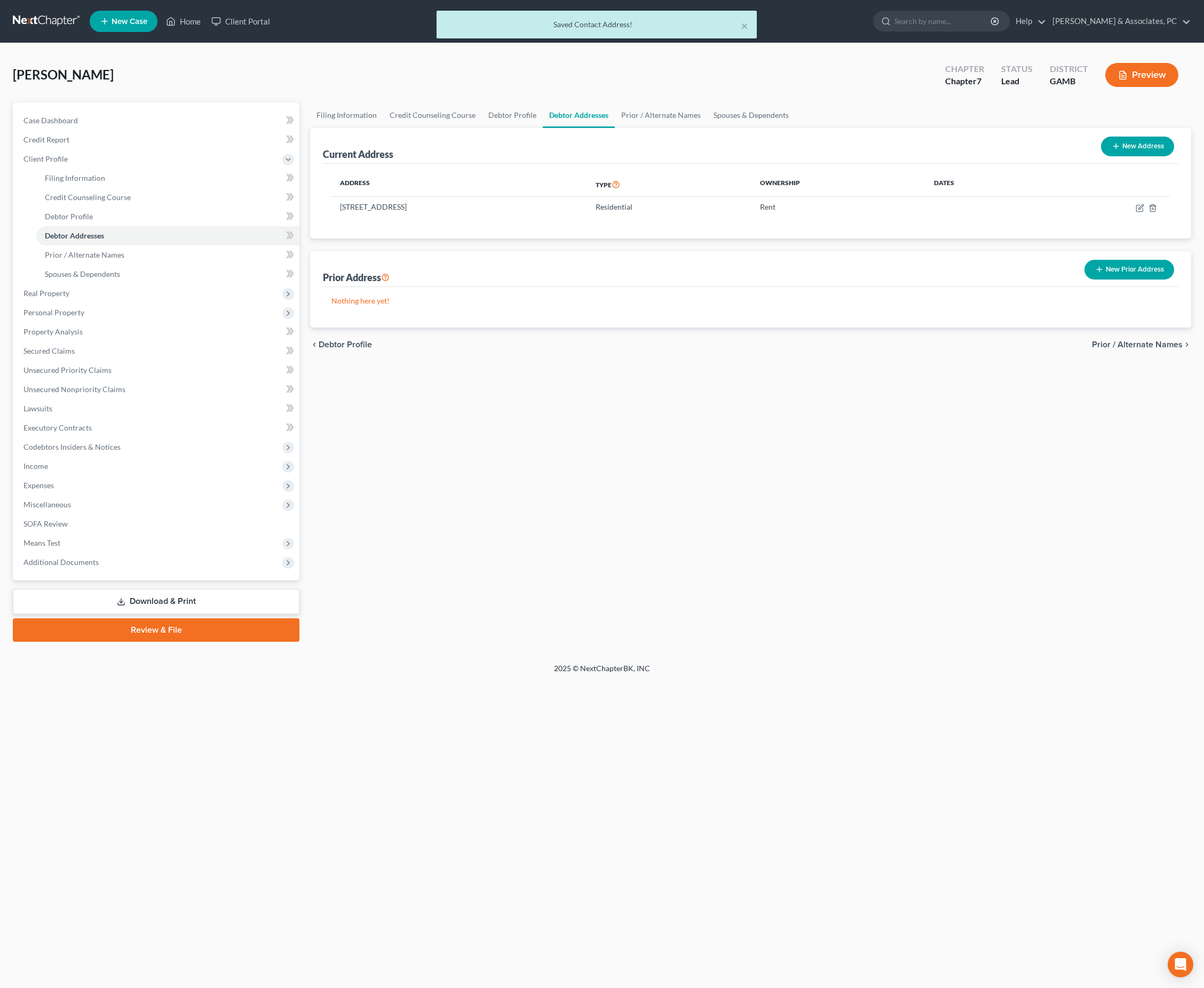
click at [1100, 31] on div "× Saved Contact Address!" at bounding box center [596, 27] width 1204 height 33
click at [1098, 27] on div "× Saved Contact Address!" at bounding box center [596, 27] width 1204 height 33
click at [748, 27] on div "× Saved Contact Address!" at bounding box center [596, 24] width 320 height 28
click at [742, 23] on ul "New Case Home Client Portal - No Result - See all results Or Press Enter... Hel…" at bounding box center [640, 21] width 1101 height 28
click at [206, 22] on link "Home" at bounding box center [183, 21] width 45 height 19
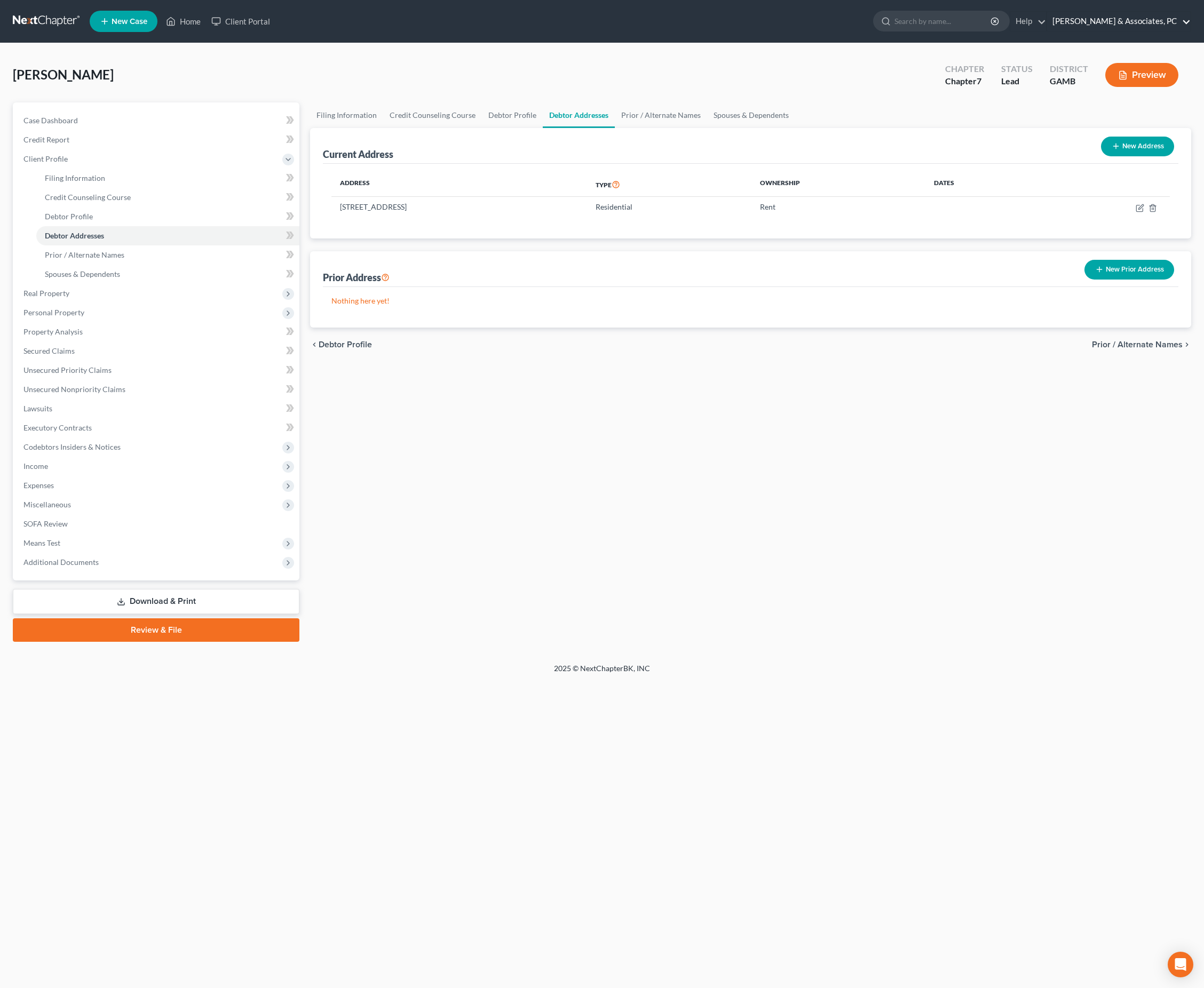
click at [1135, 23] on link "[PERSON_NAME] & Associates, PC" at bounding box center [1119, 21] width 143 height 19
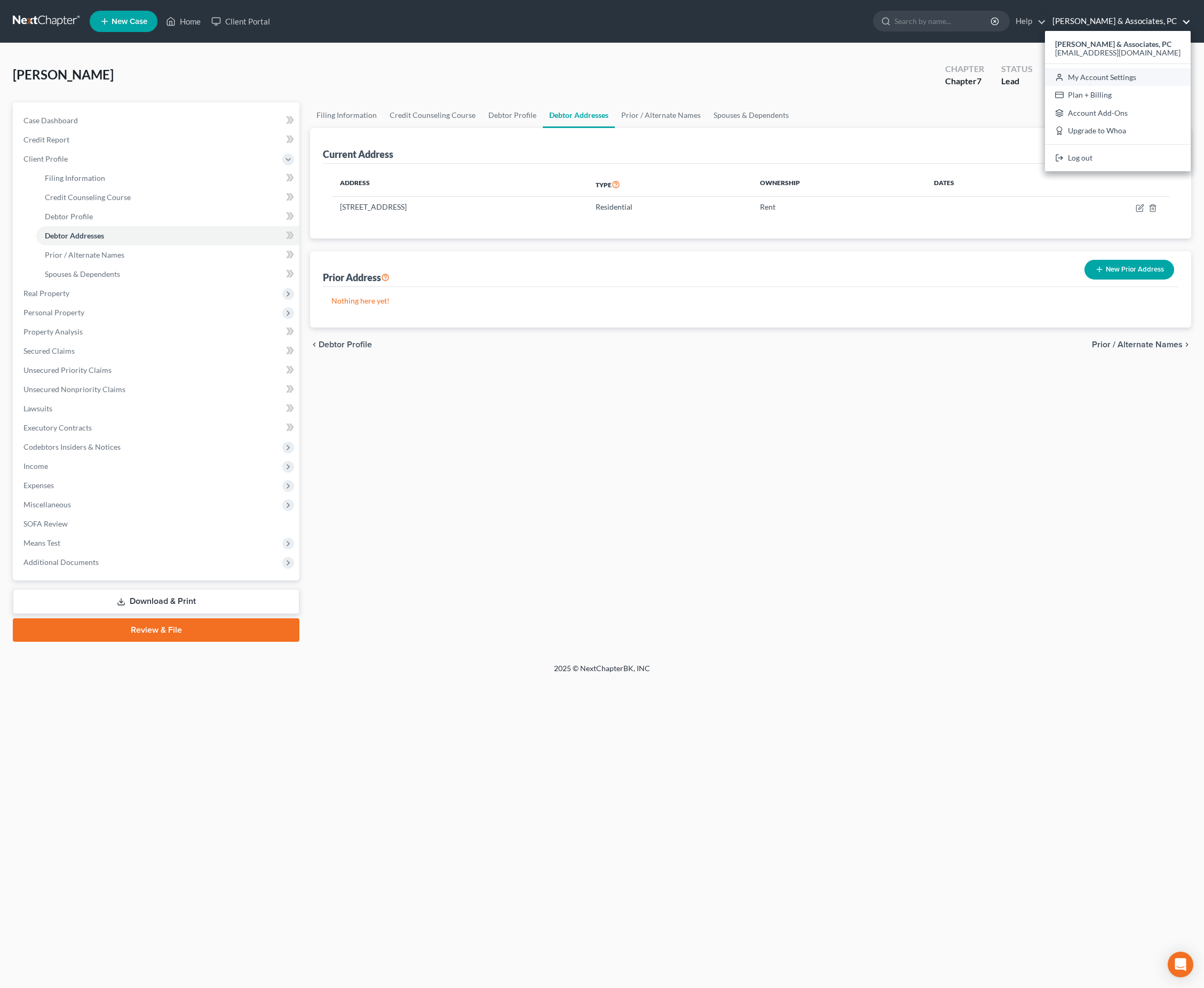
click at [1122, 84] on link "My Account Settings" at bounding box center [1117, 77] width 146 height 18
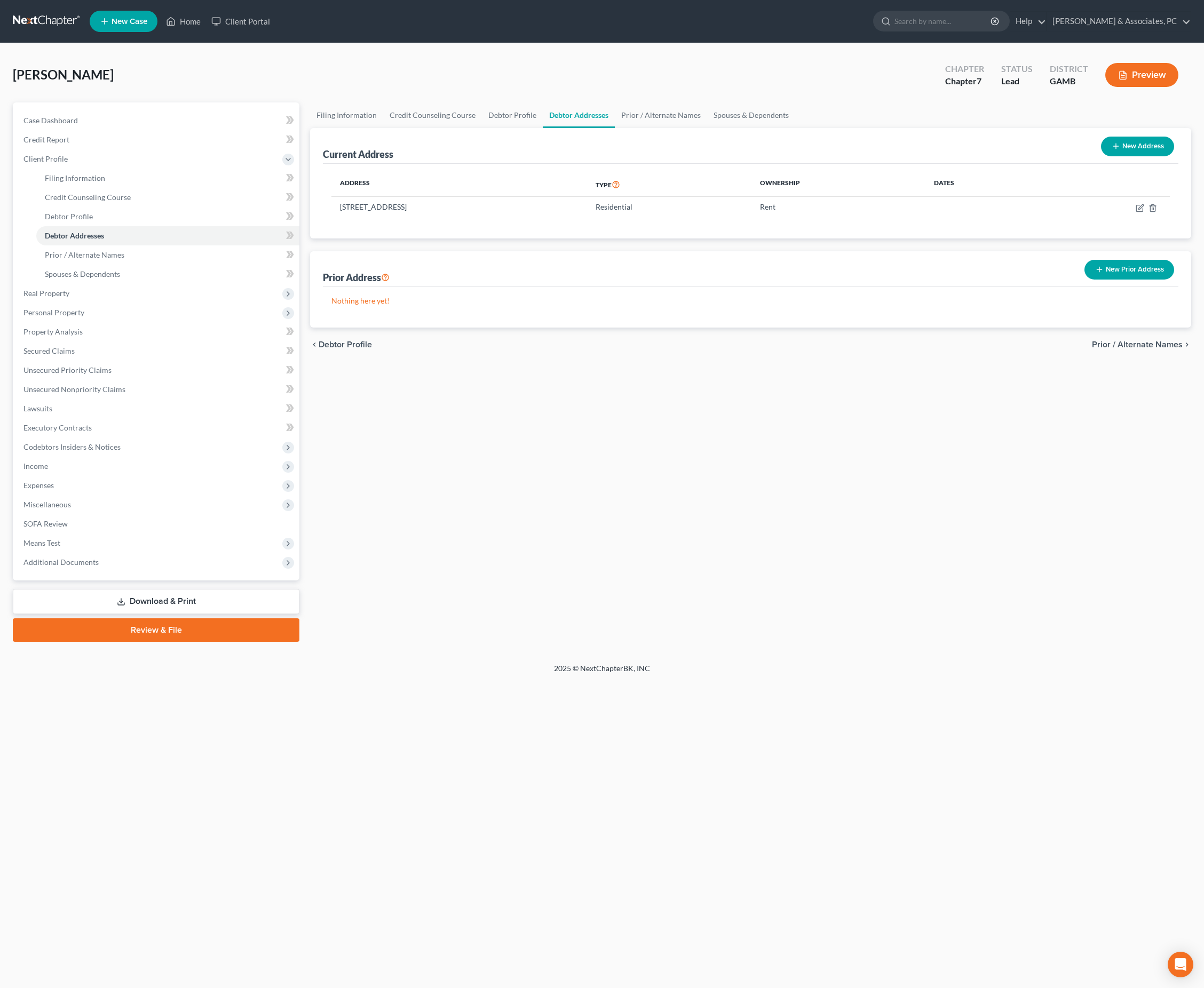
select select "19"
select select "24"
select select "10"
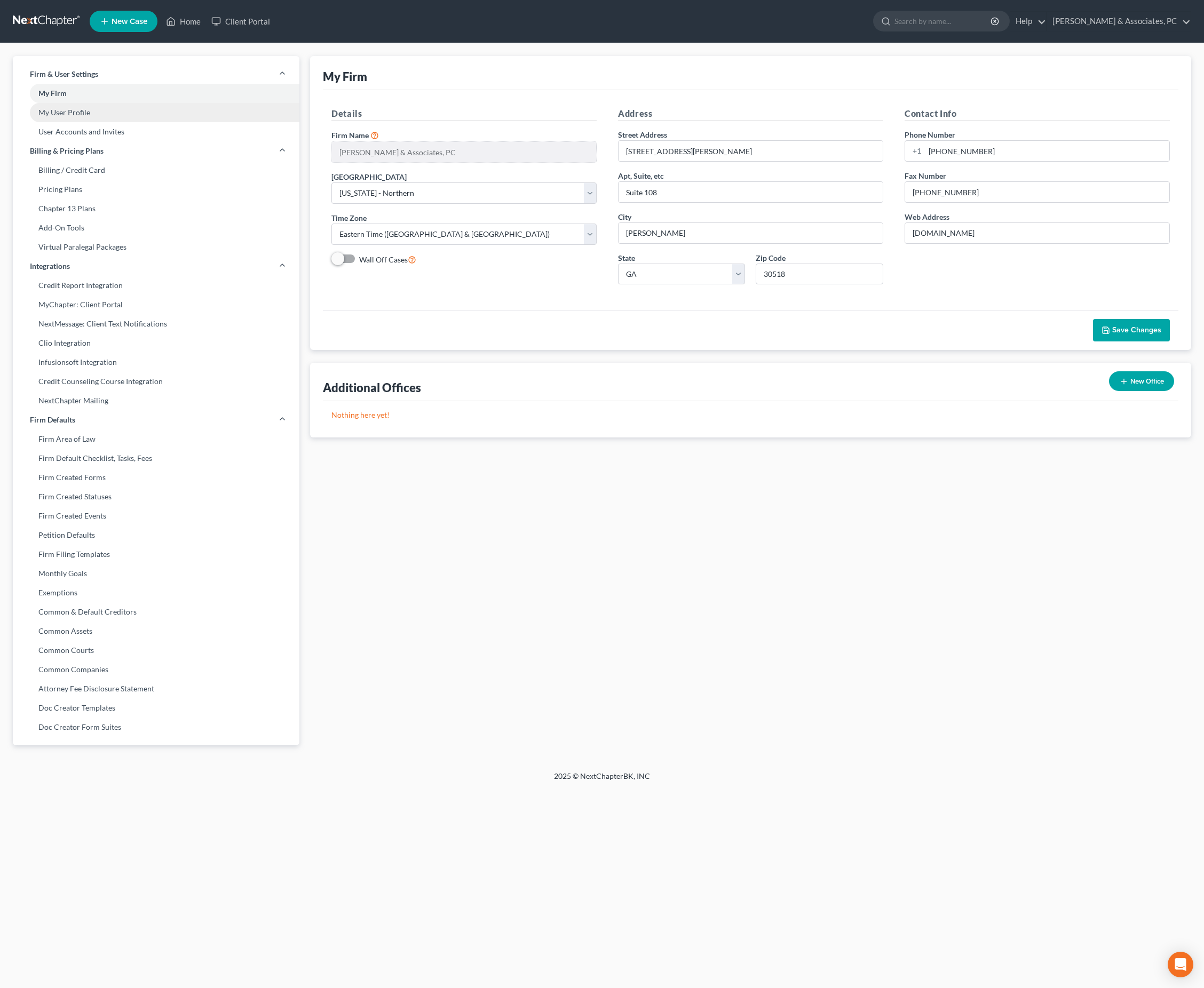
click at [83, 122] on link "My User Profile" at bounding box center [156, 112] width 287 height 19
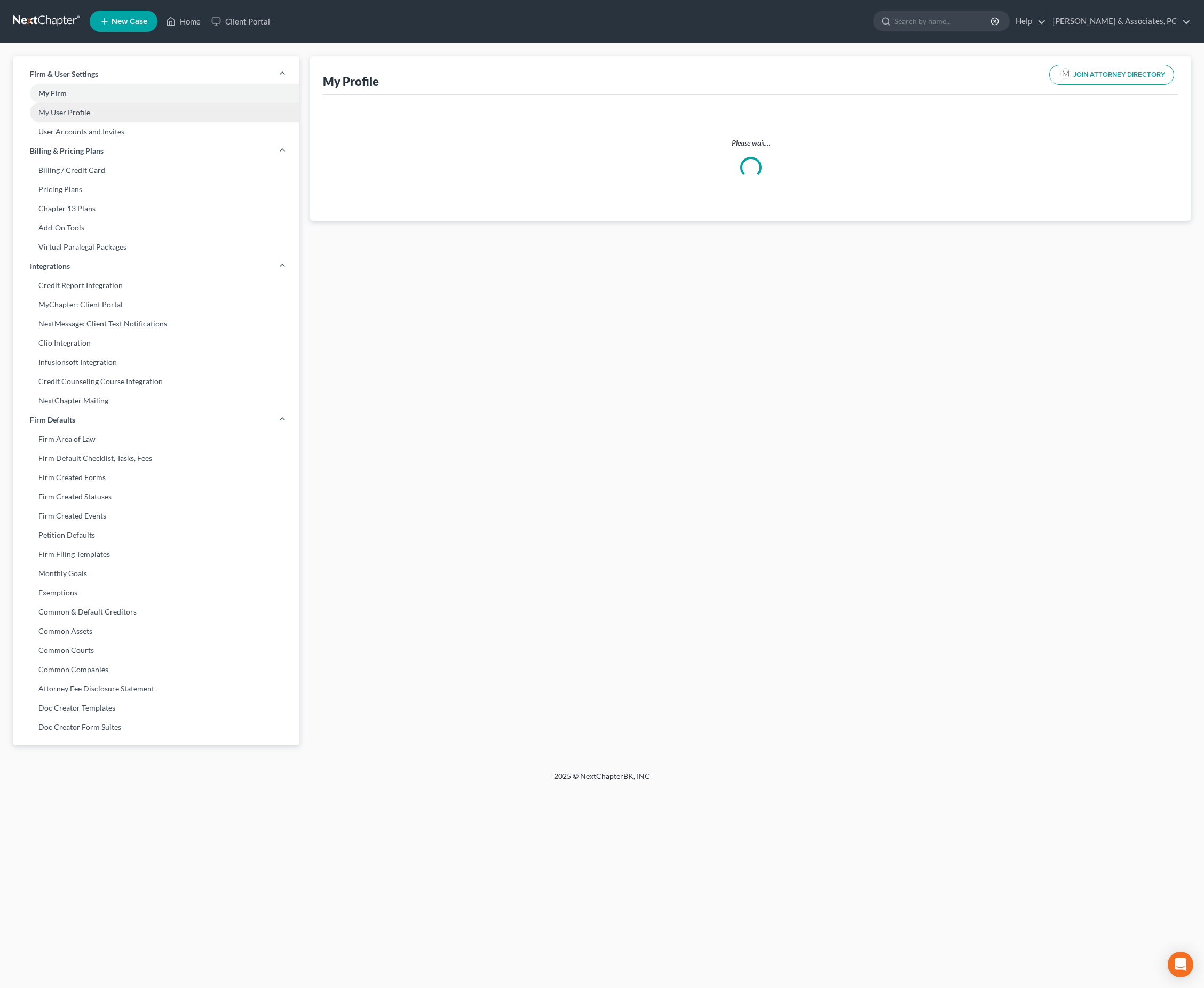
select select "10"
select select "19"
select select "attorney"
select select "0"
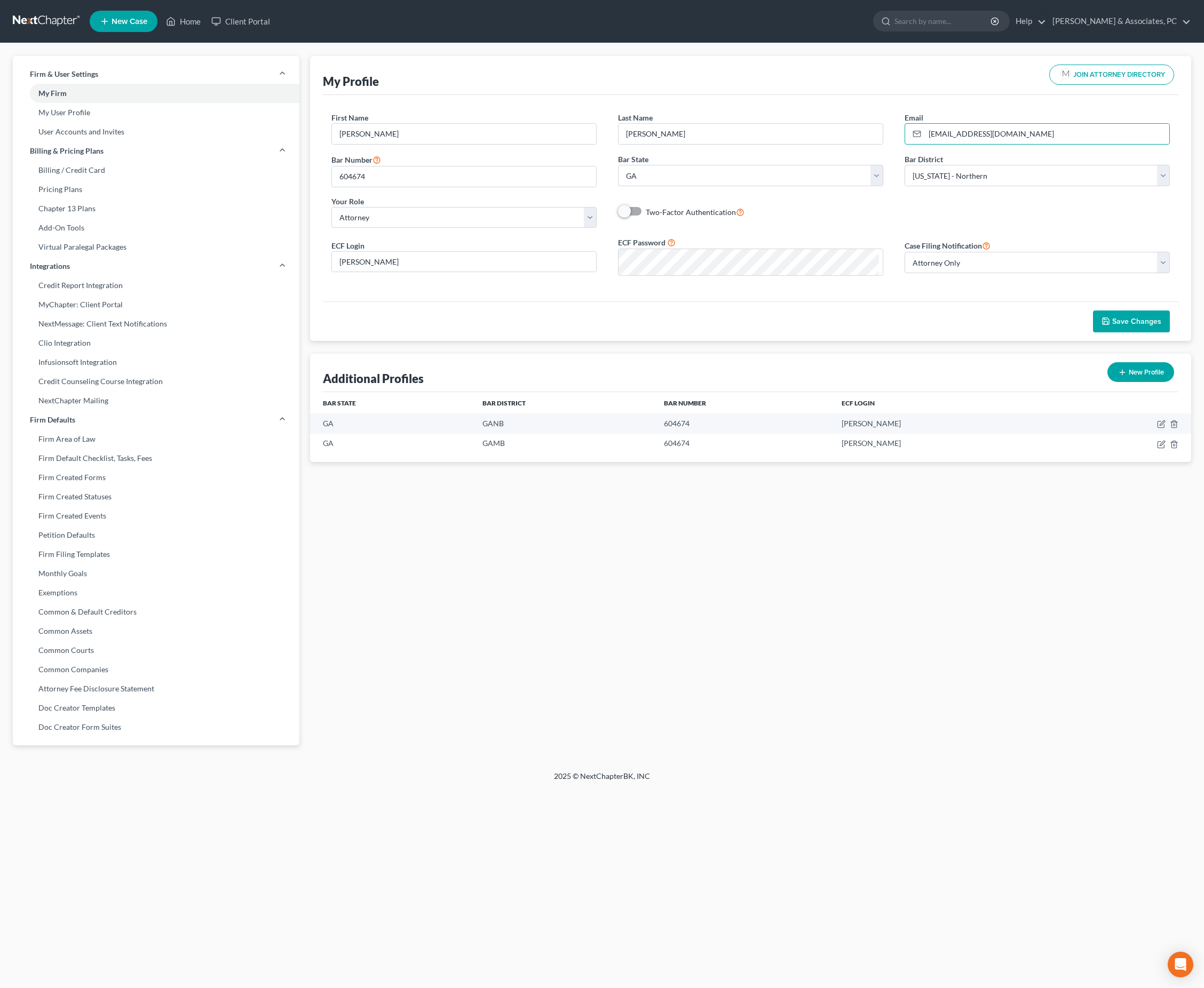
click at [889, 94] on div "My Profile JOIN ATTORNEY DIRECTORY" at bounding box center [750, 75] width 855 height 39
select select "18"
click at [1138, 326] on span "Save Changes" at bounding box center [1136, 321] width 49 height 9
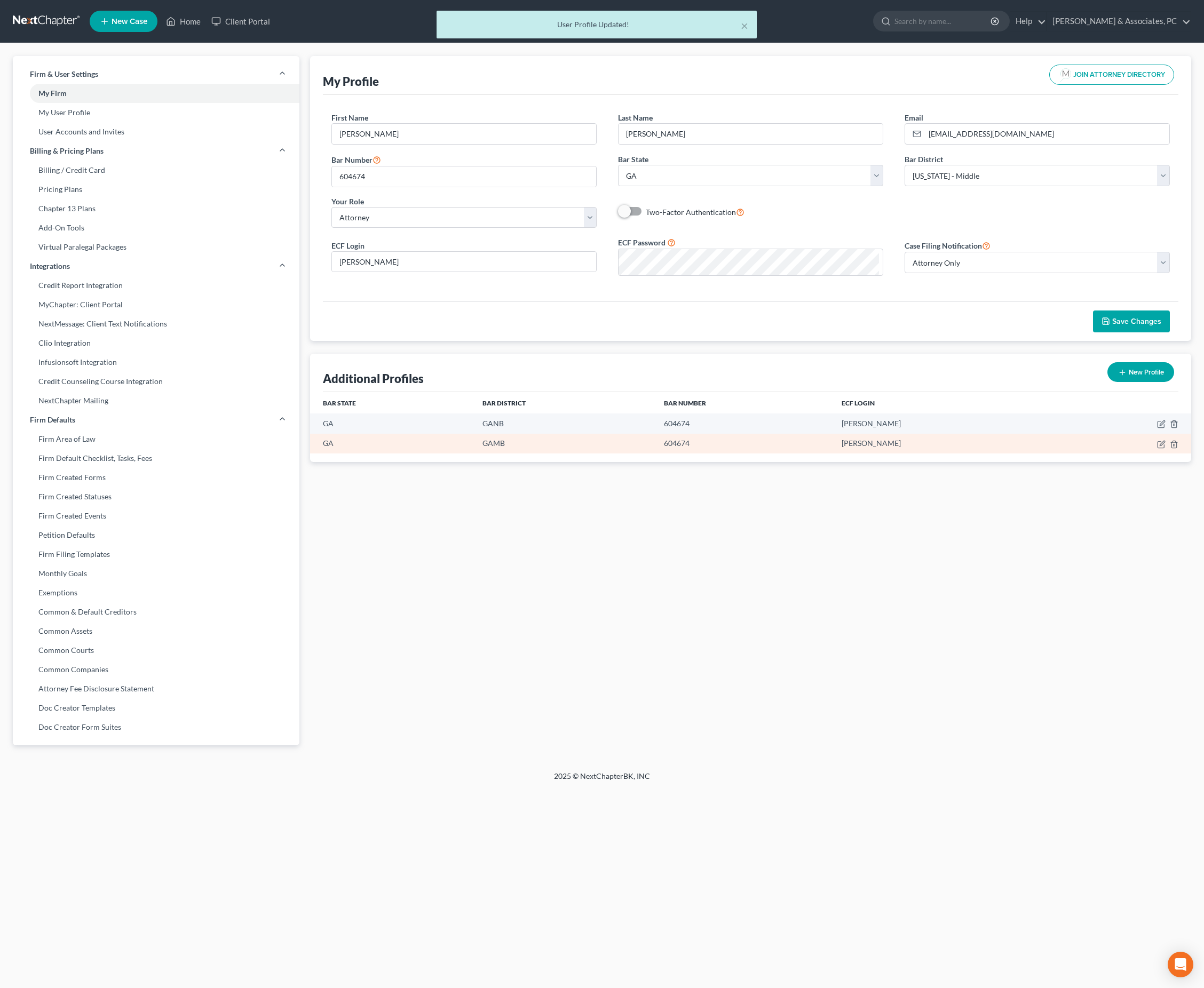
click at [1078, 454] on td at bounding box center [1127, 444] width 129 height 20
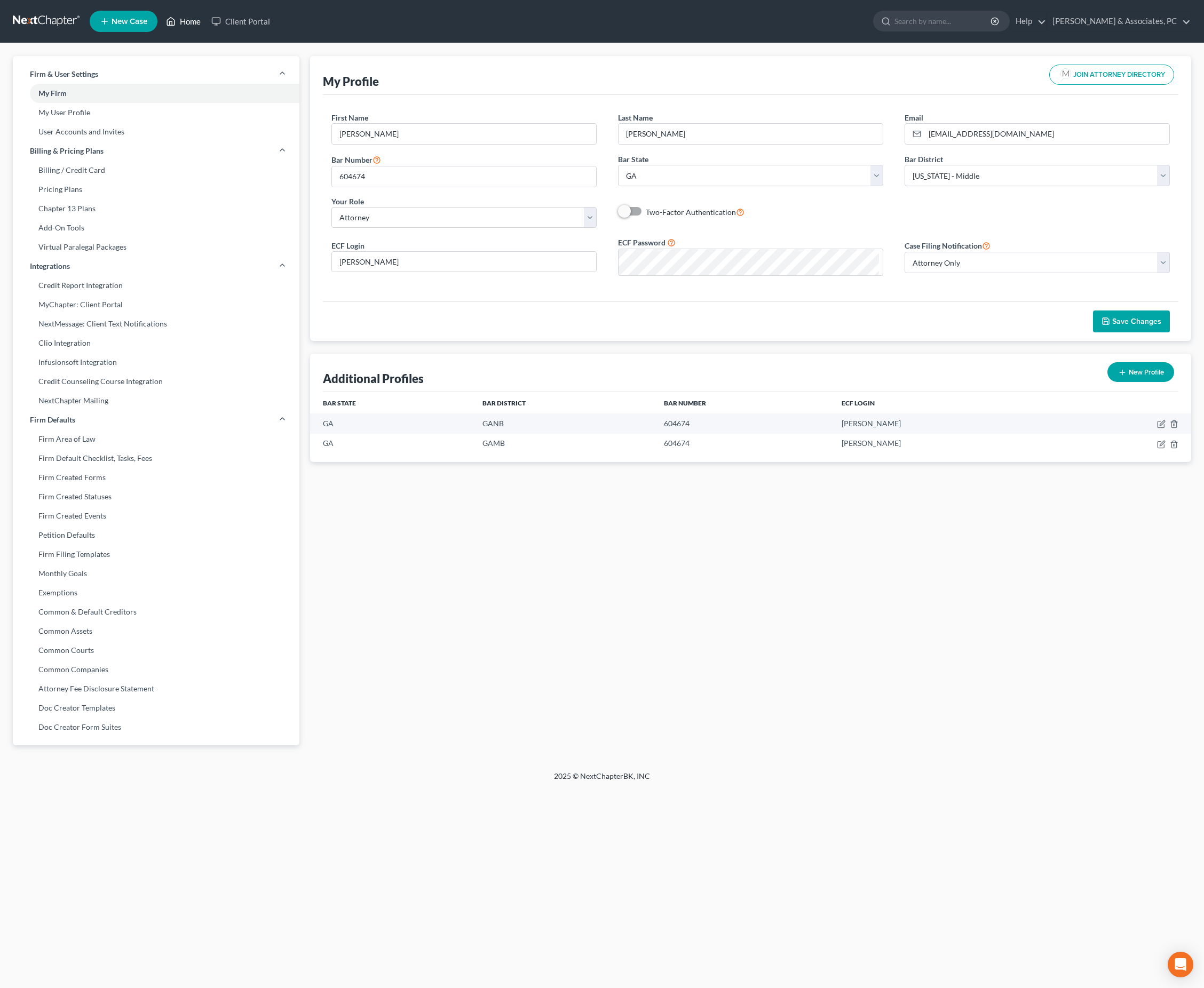
click at [206, 19] on link "Home" at bounding box center [183, 21] width 45 height 19
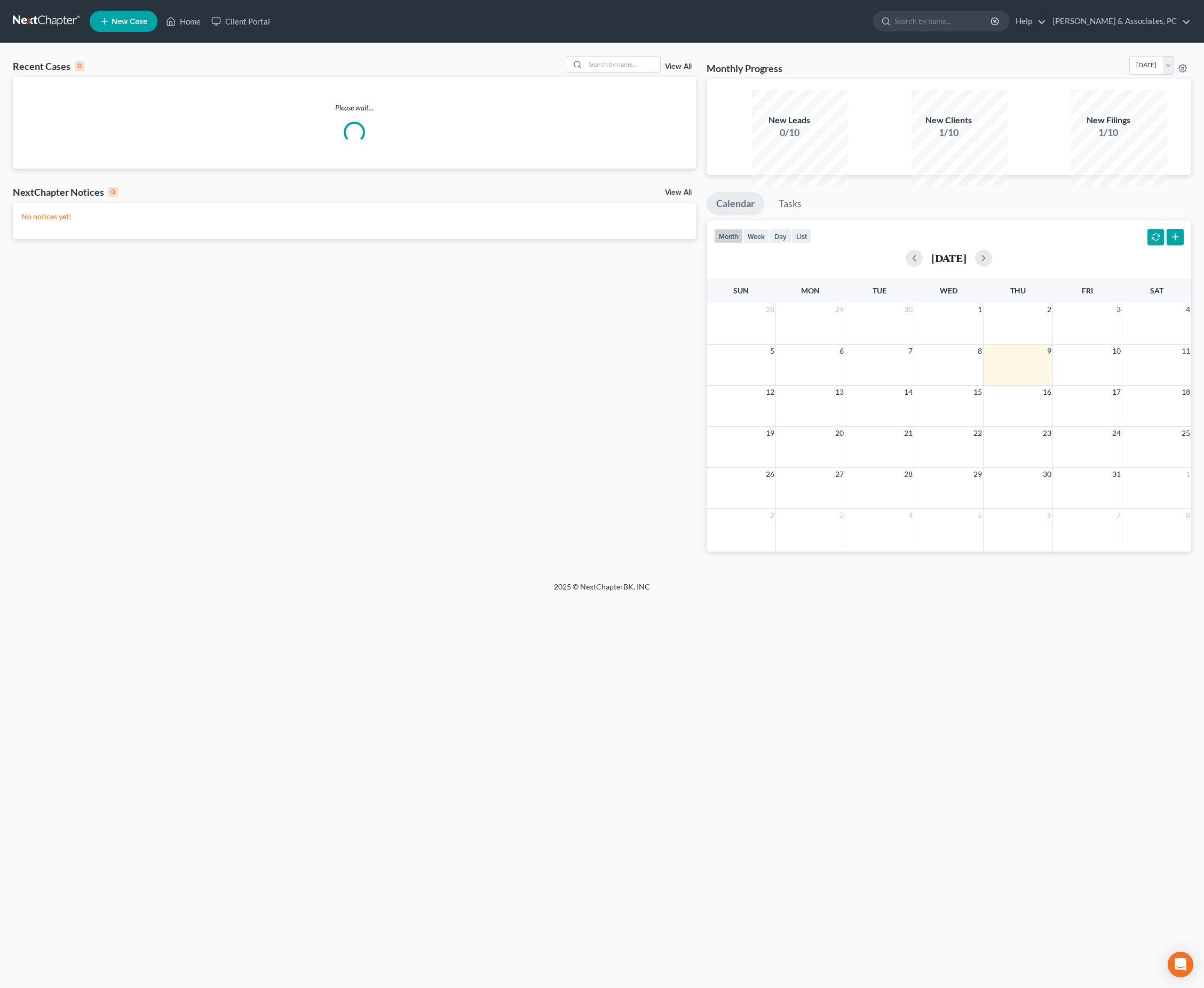
click at [54, 198] on div "NextChapter Notices 0" at bounding box center [66, 192] width 105 height 13
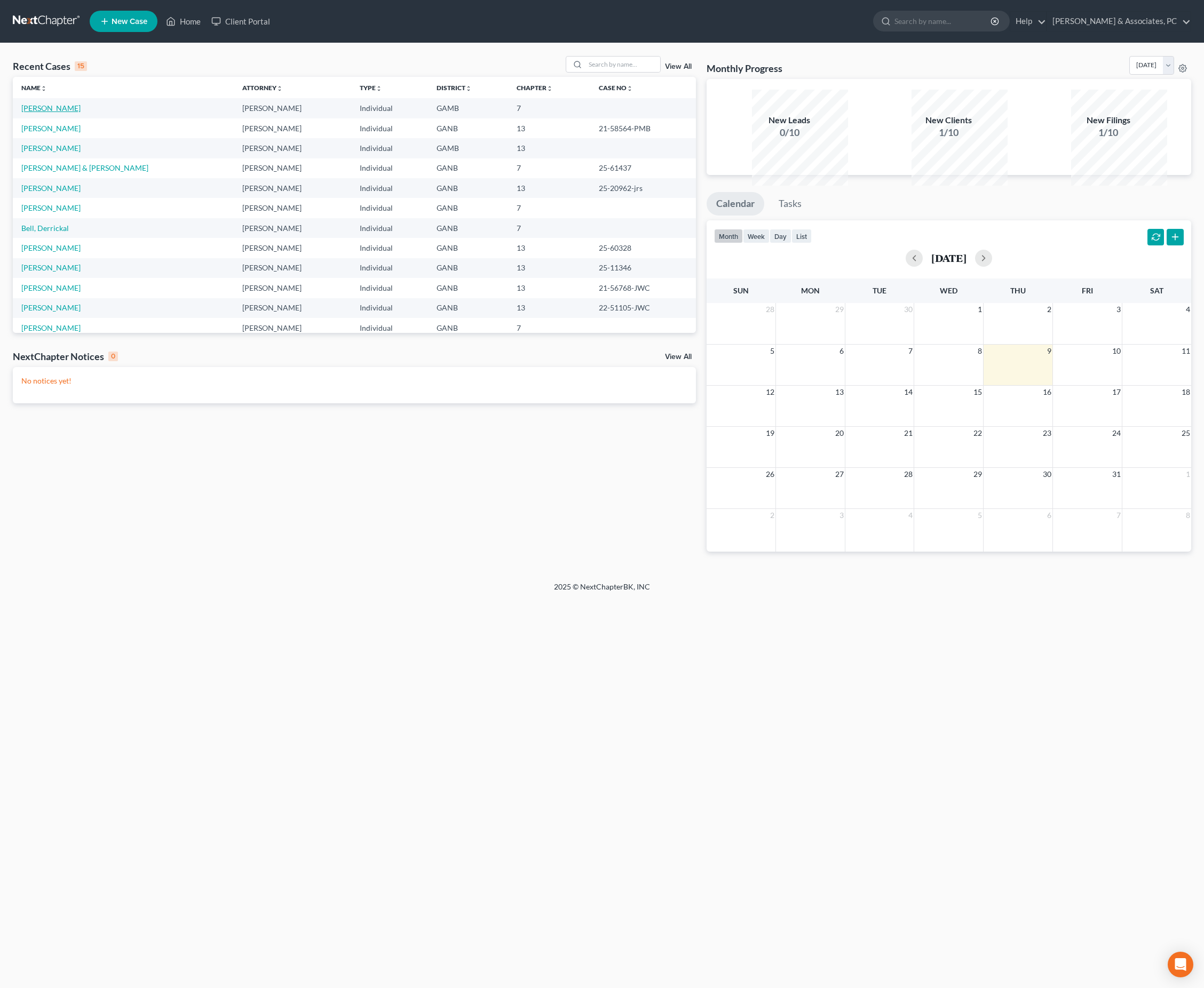
click at [67, 112] on link "[PERSON_NAME]" at bounding box center [51, 108] width 59 height 9
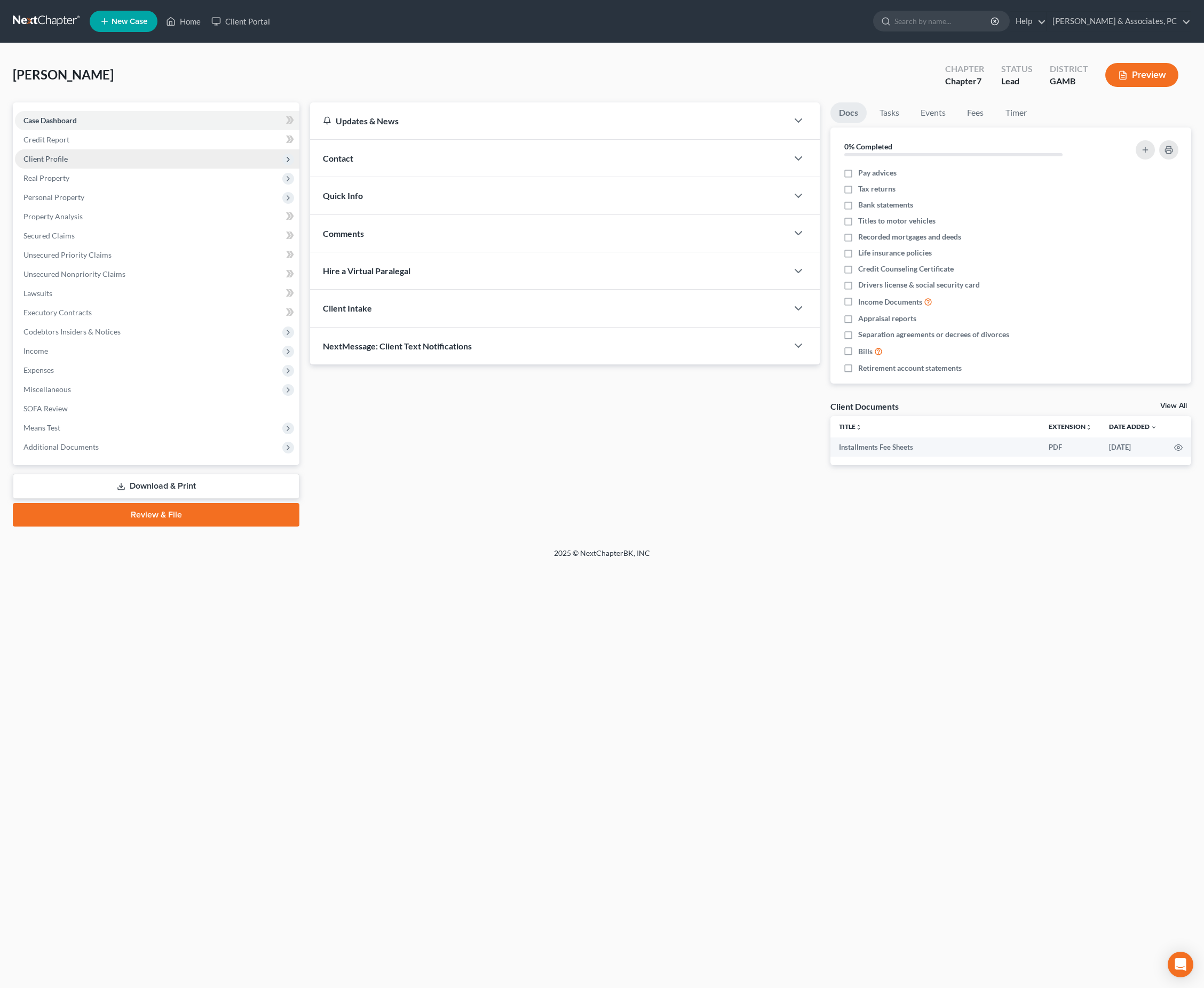
click at [68, 163] on span "Client Profile" at bounding box center [46, 159] width 45 height 9
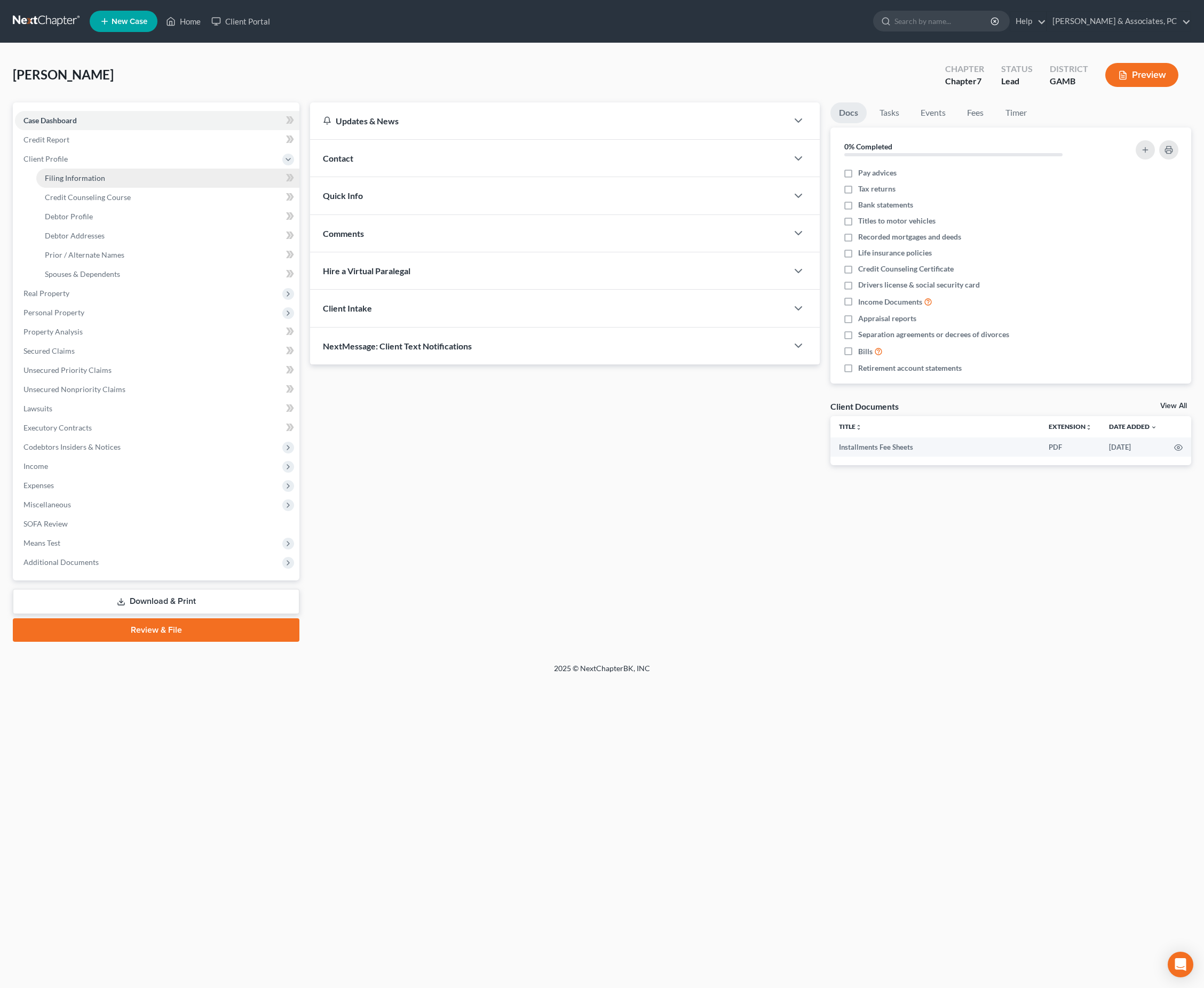
click at [79, 182] on span "Filing Information" at bounding box center [75, 178] width 61 height 9
select select "1"
select select "0"
select select "18"
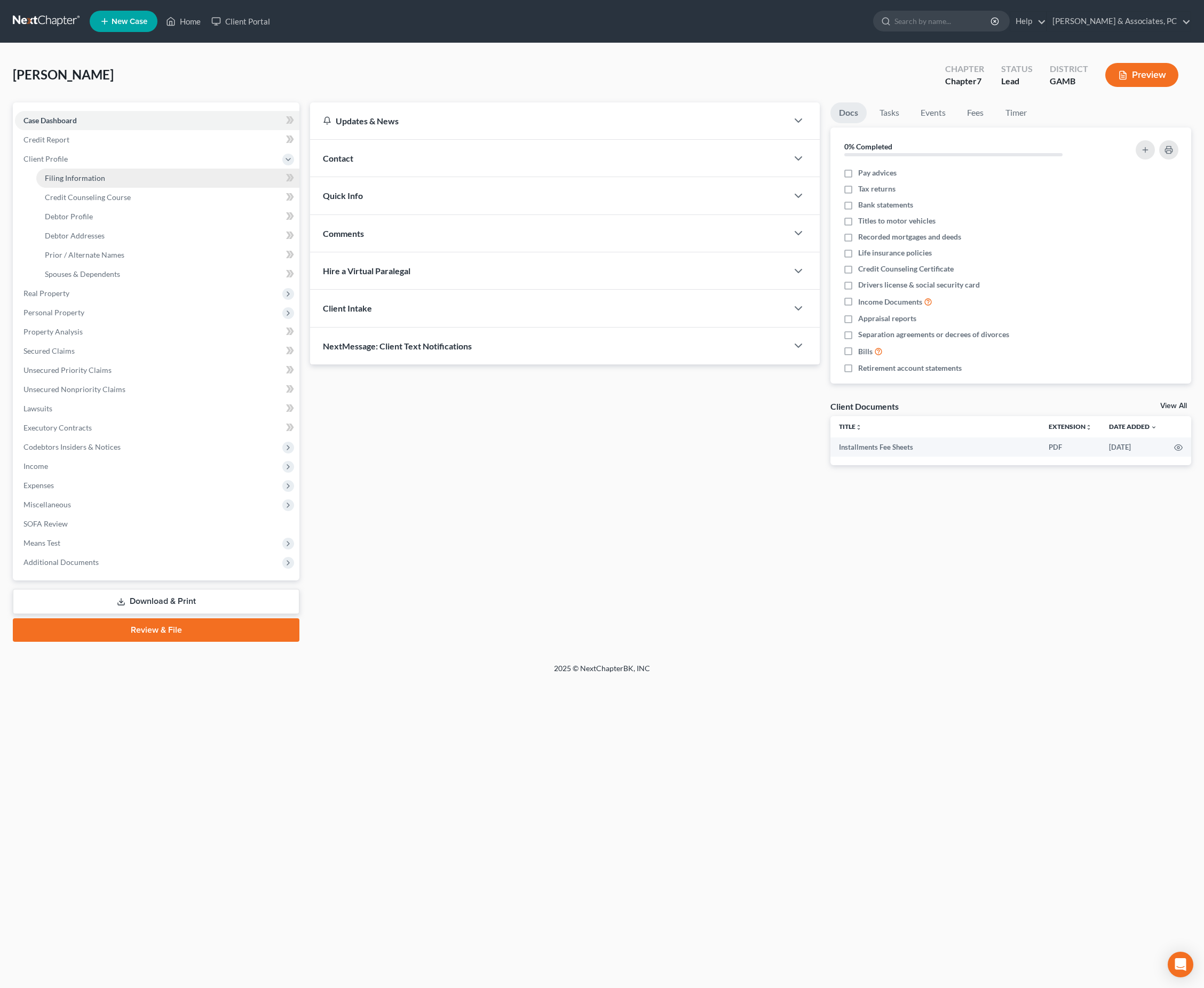
select select "10"
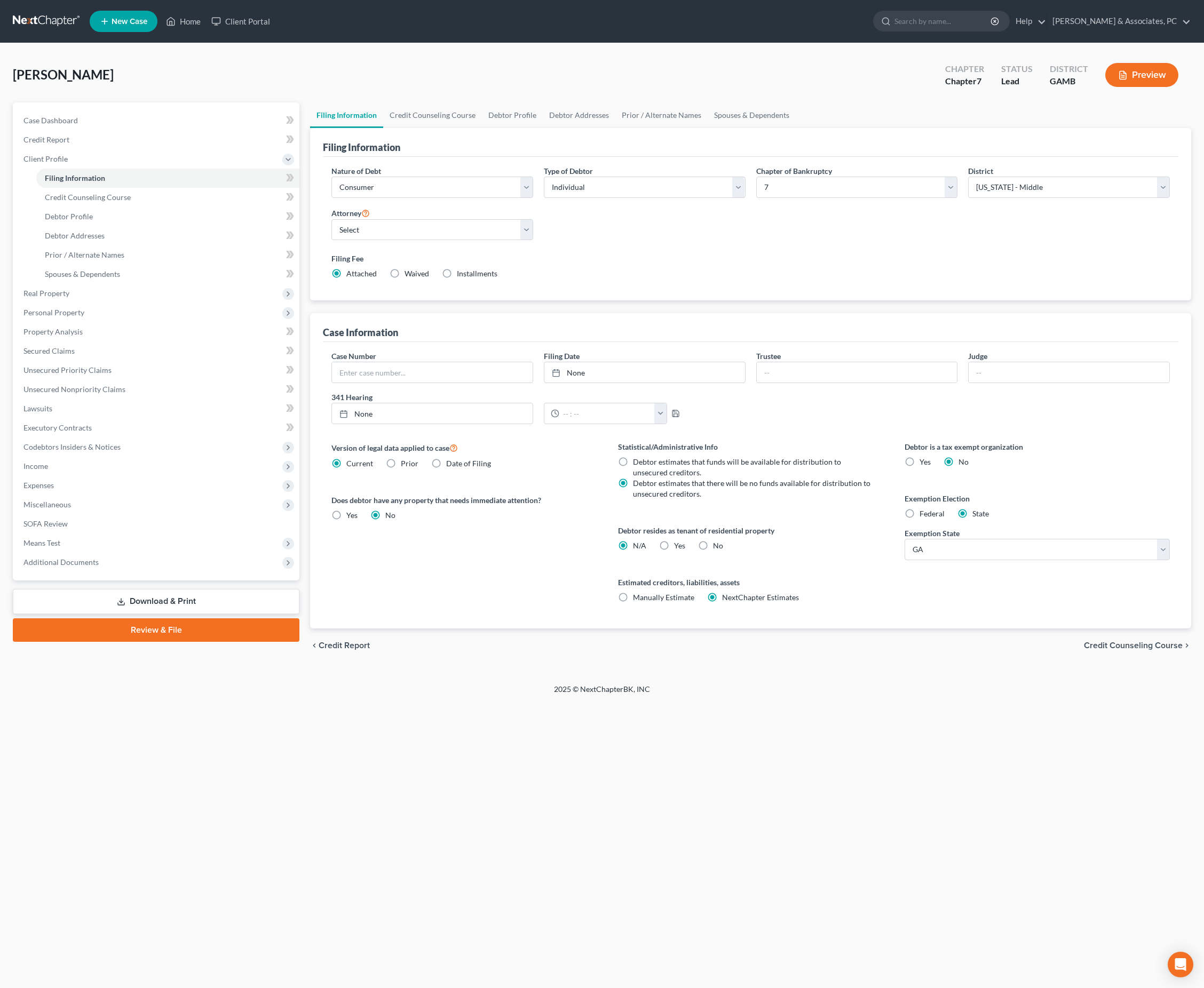
click at [164, 614] on link "Download & Print" at bounding box center [156, 601] width 287 height 25
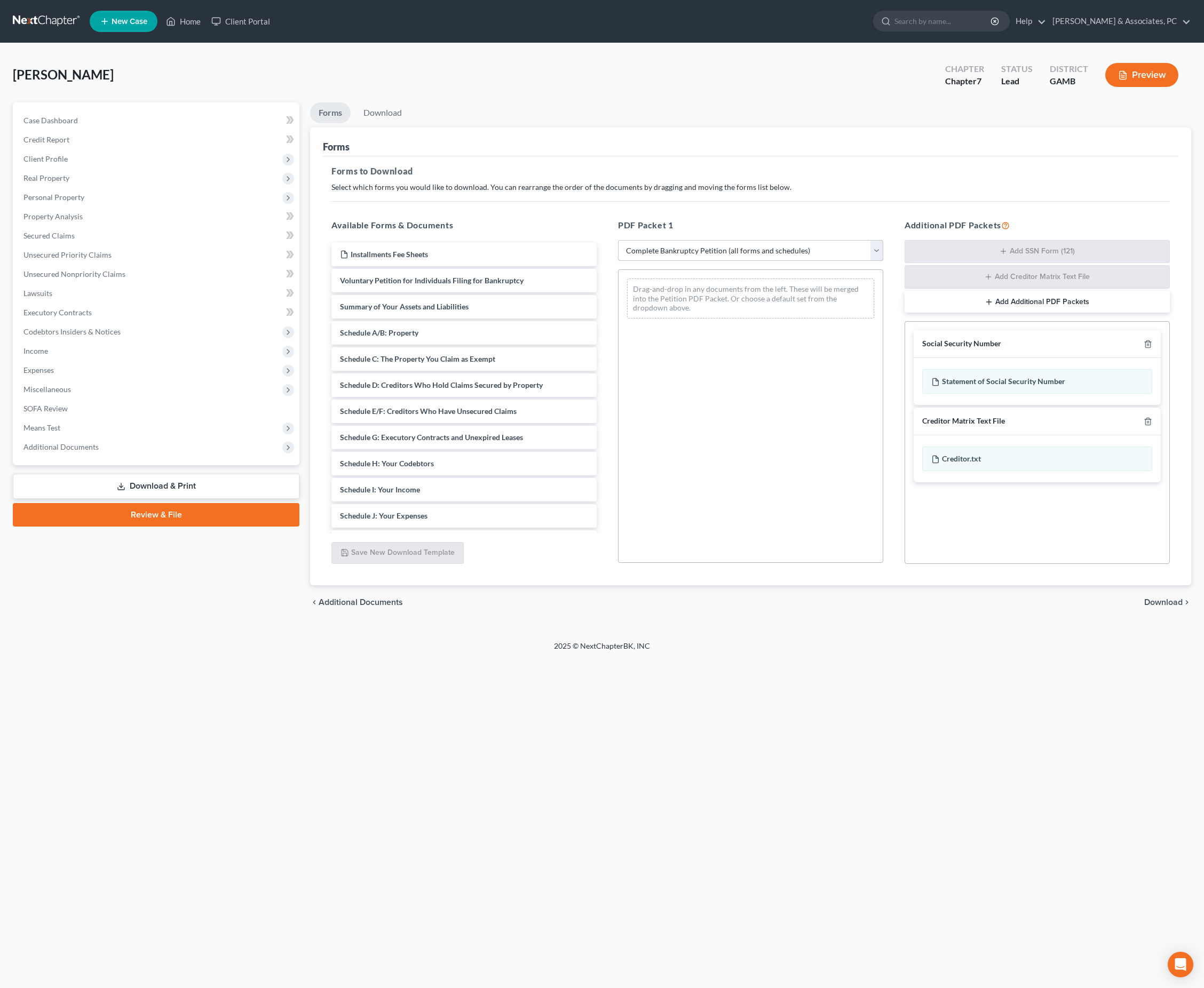
select select "4"
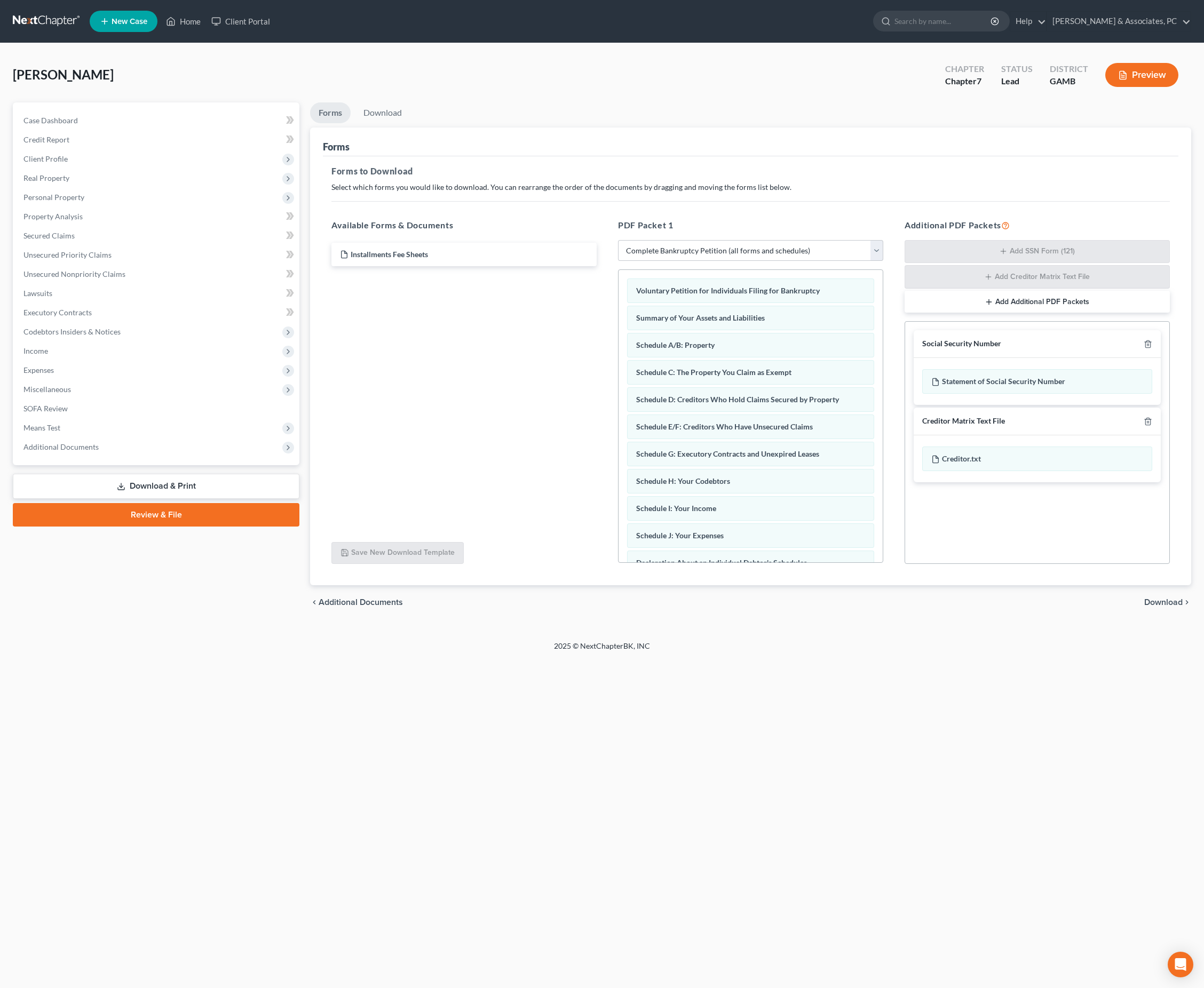
click at [1161, 607] on span "Download" at bounding box center [1163, 602] width 38 height 9
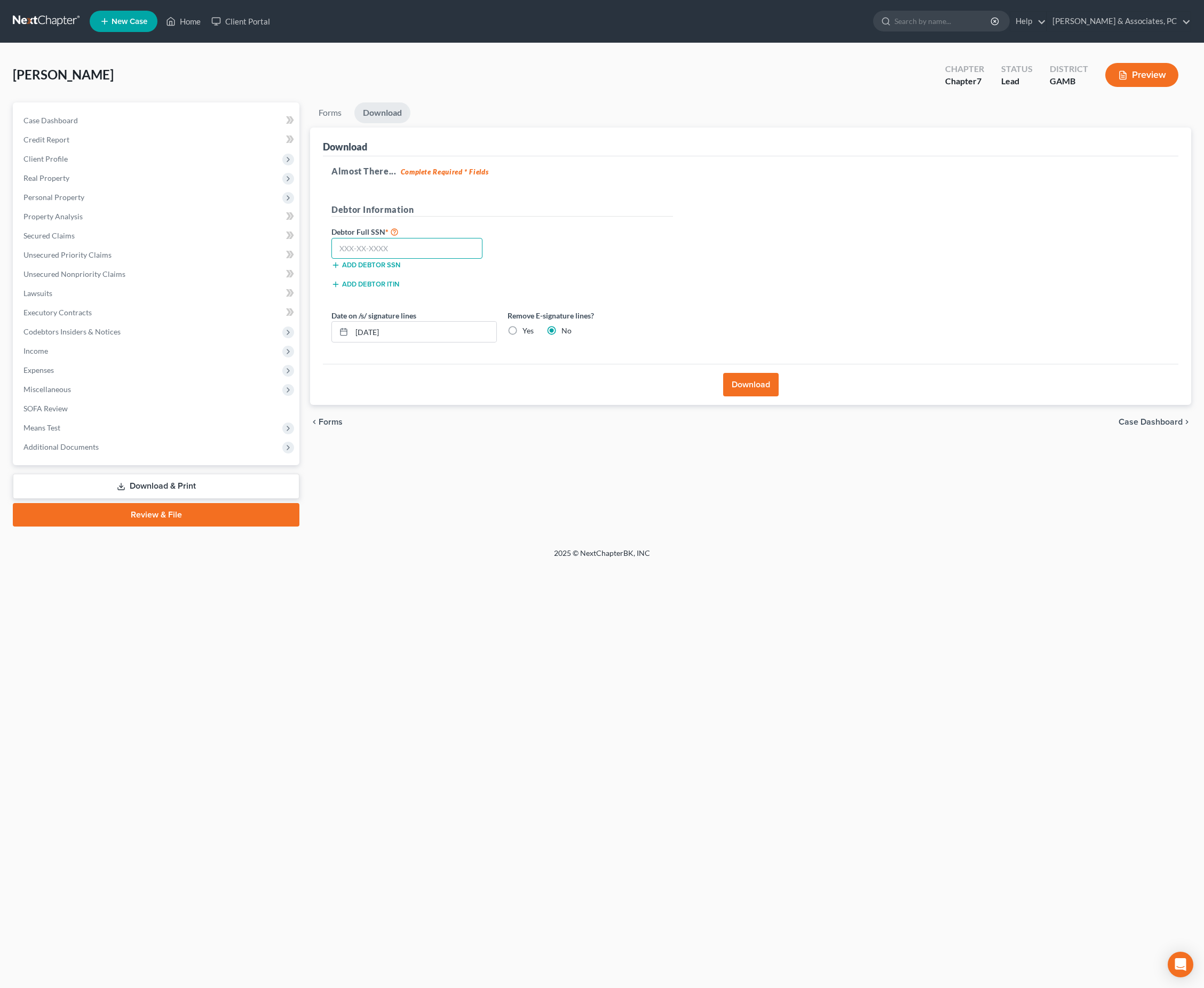
click at [432, 260] on input "text" at bounding box center [407, 248] width 151 height 22
type input "259-71-3048"
click at [642, 260] on div "Debtor Full SSN * 259-71-3048 Add debtor SSN" at bounding box center [502, 251] width 352 height 53
click at [482, 260] on input "259-71-3048" at bounding box center [407, 248] width 151 height 22
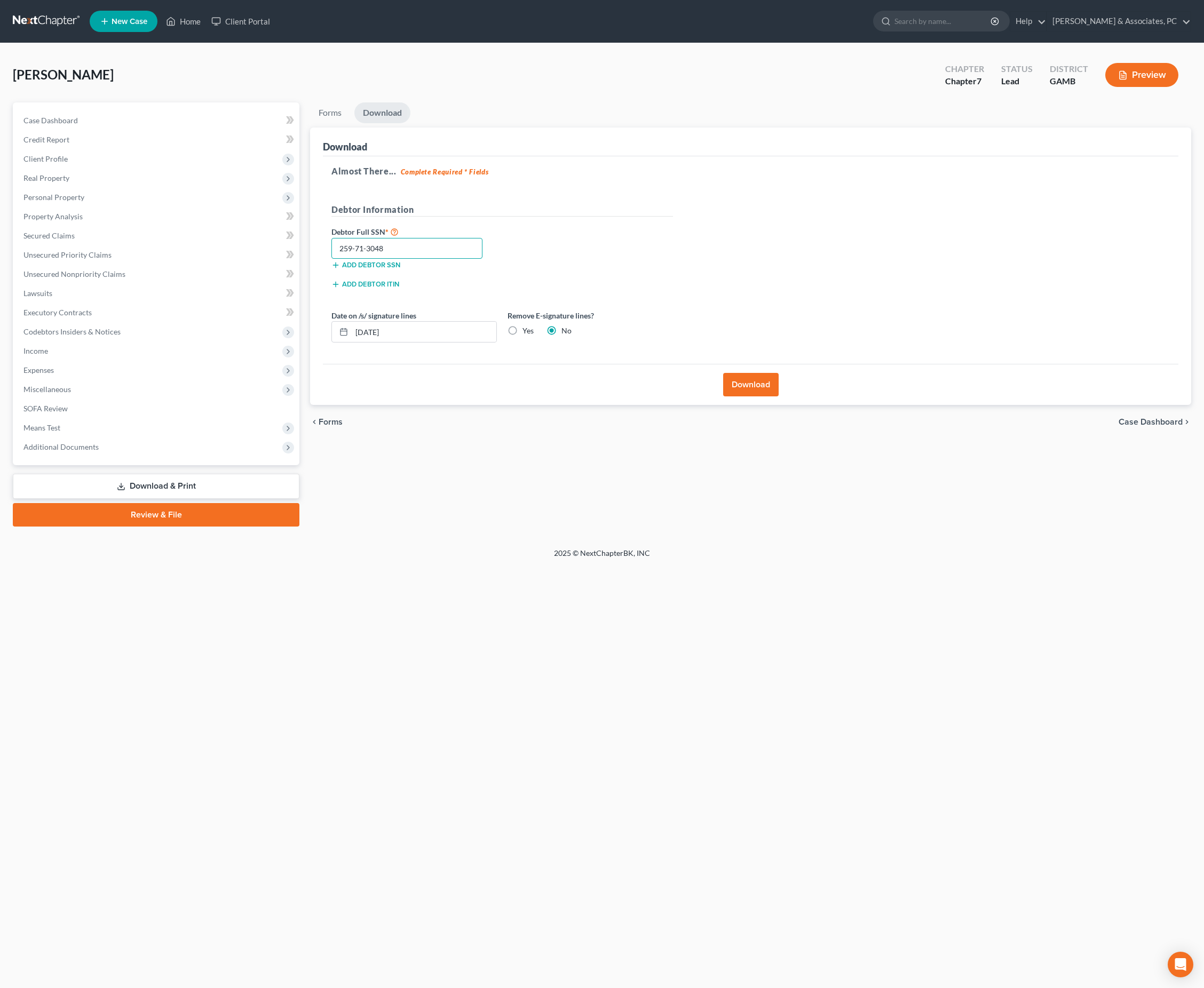
click at [482, 260] on input "259-71-3048" at bounding box center [407, 248] width 151 height 22
click at [749, 396] on button "Download" at bounding box center [751, 384] width 56 height 23
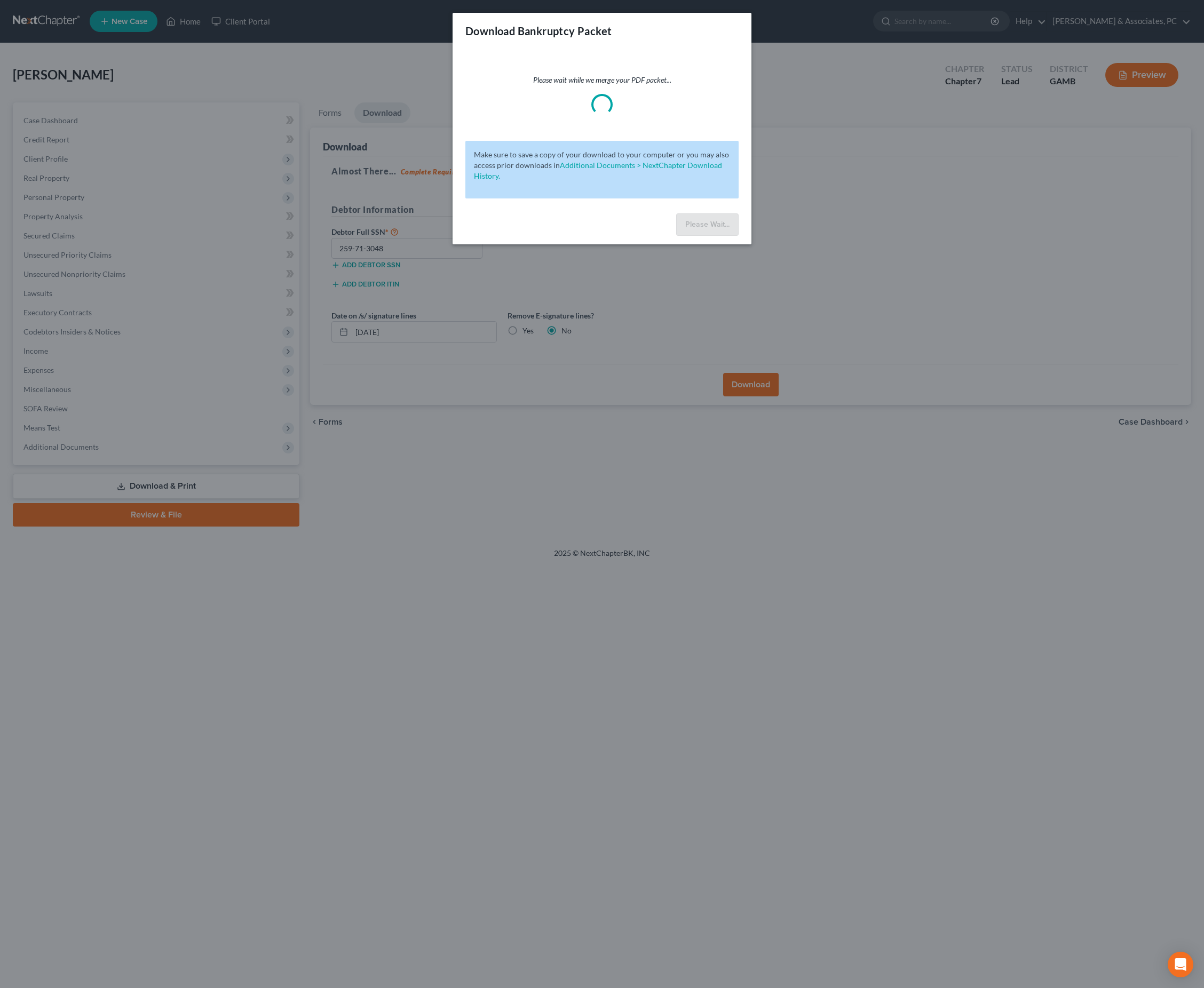
click at [803, 209] on div "Download Bankruptcy Packet Please wait while we merge your PDF packet... Make s…" at bounding box center [602, 494] width 1204 height 988
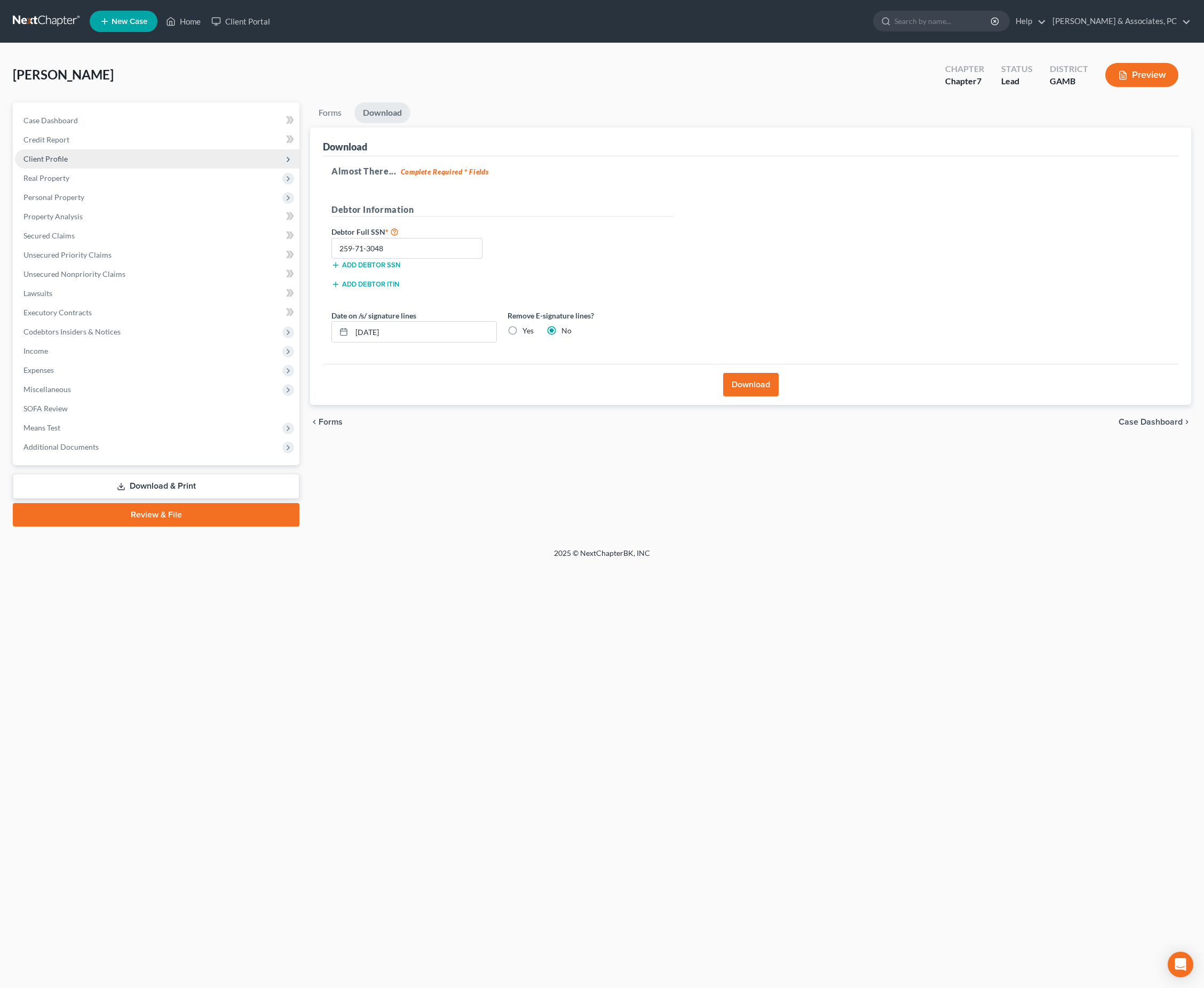
click at [62, 163] on span "Client Profile" at bounding box center [46, 159] width 45 height 9
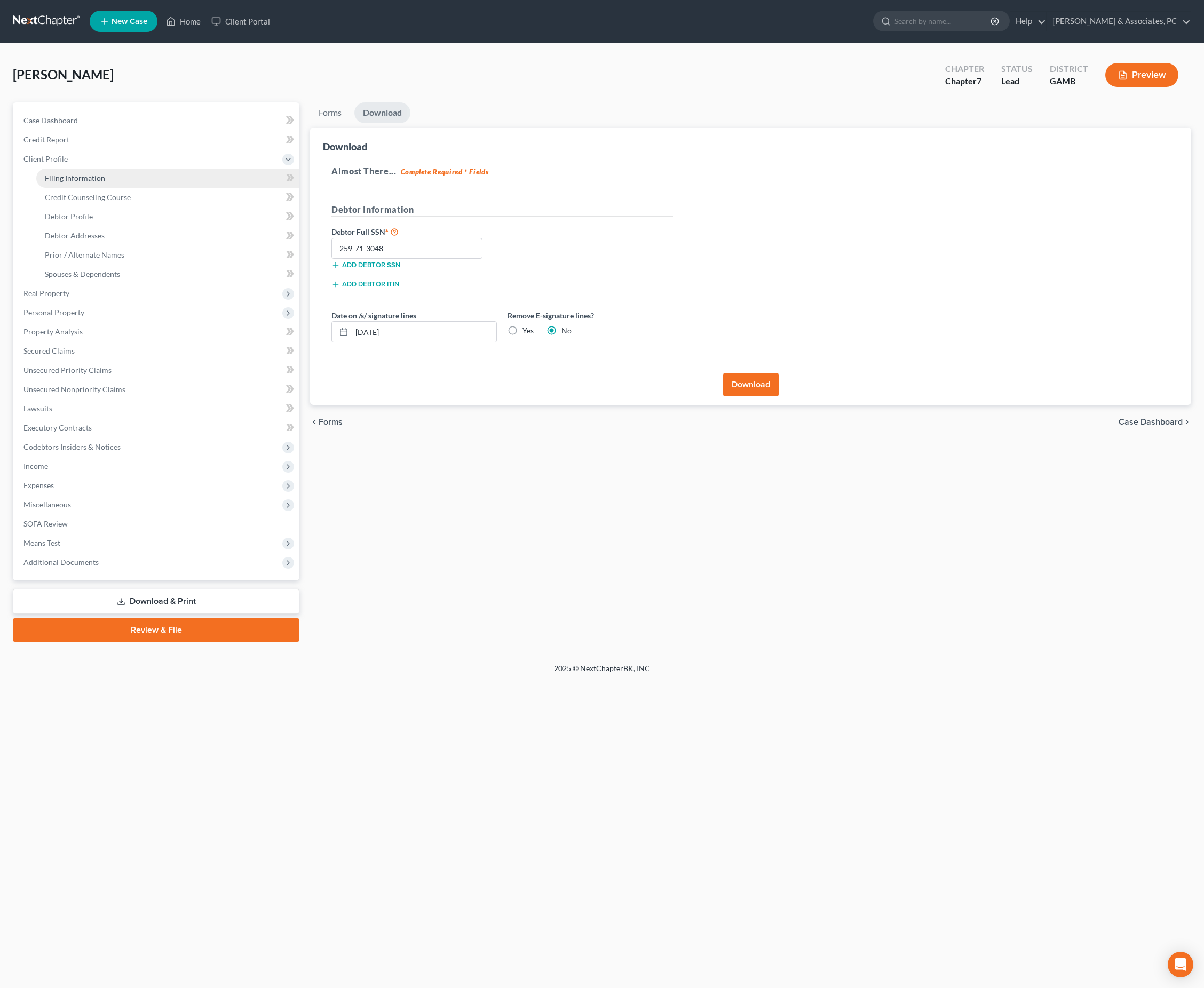
click at [84, 182] on span "Filing Information" at bounding box center [75, 178] width 61 height 9
select select "1"
select select "0"
select select "18"
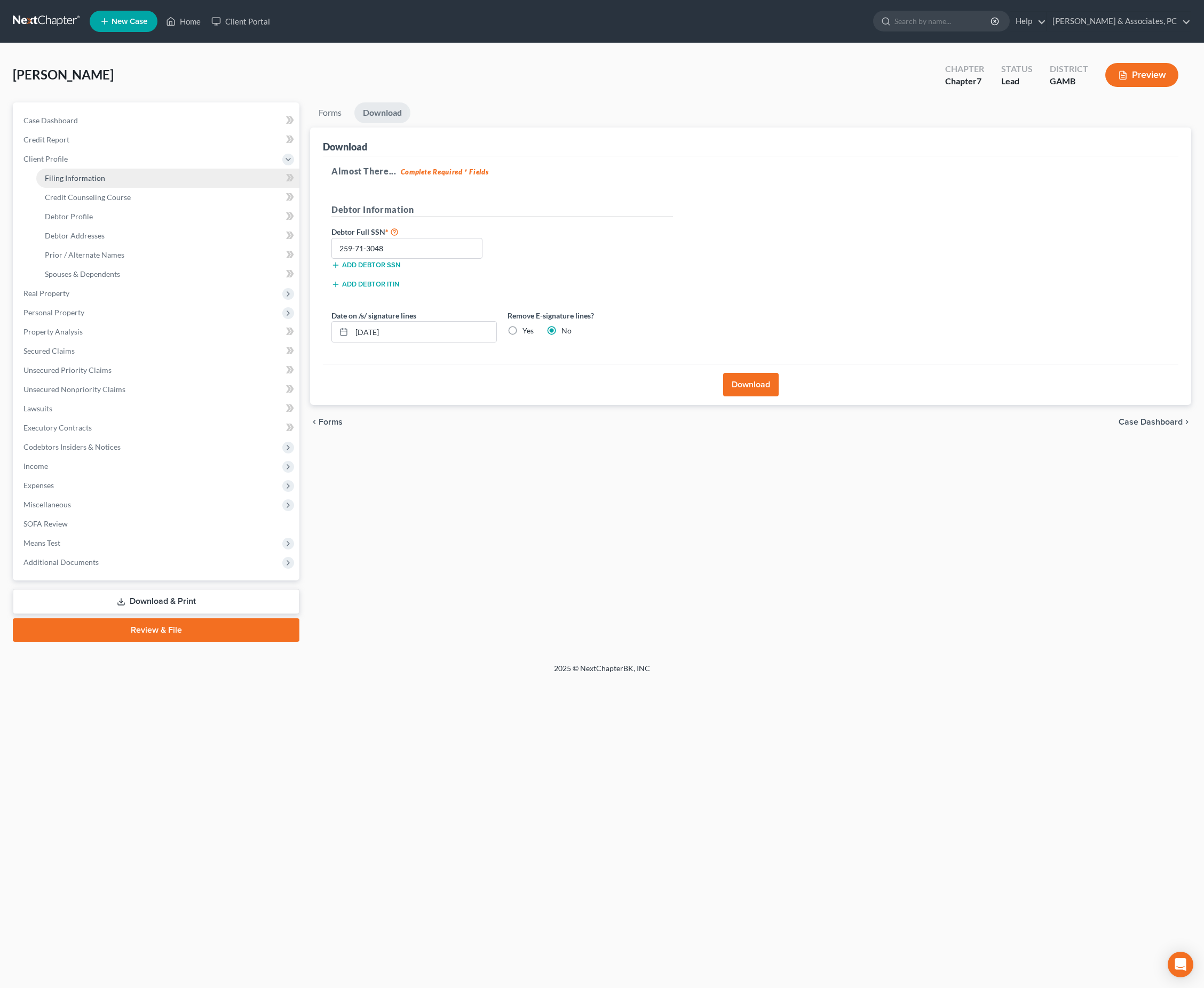
select select "0"
select select "10"
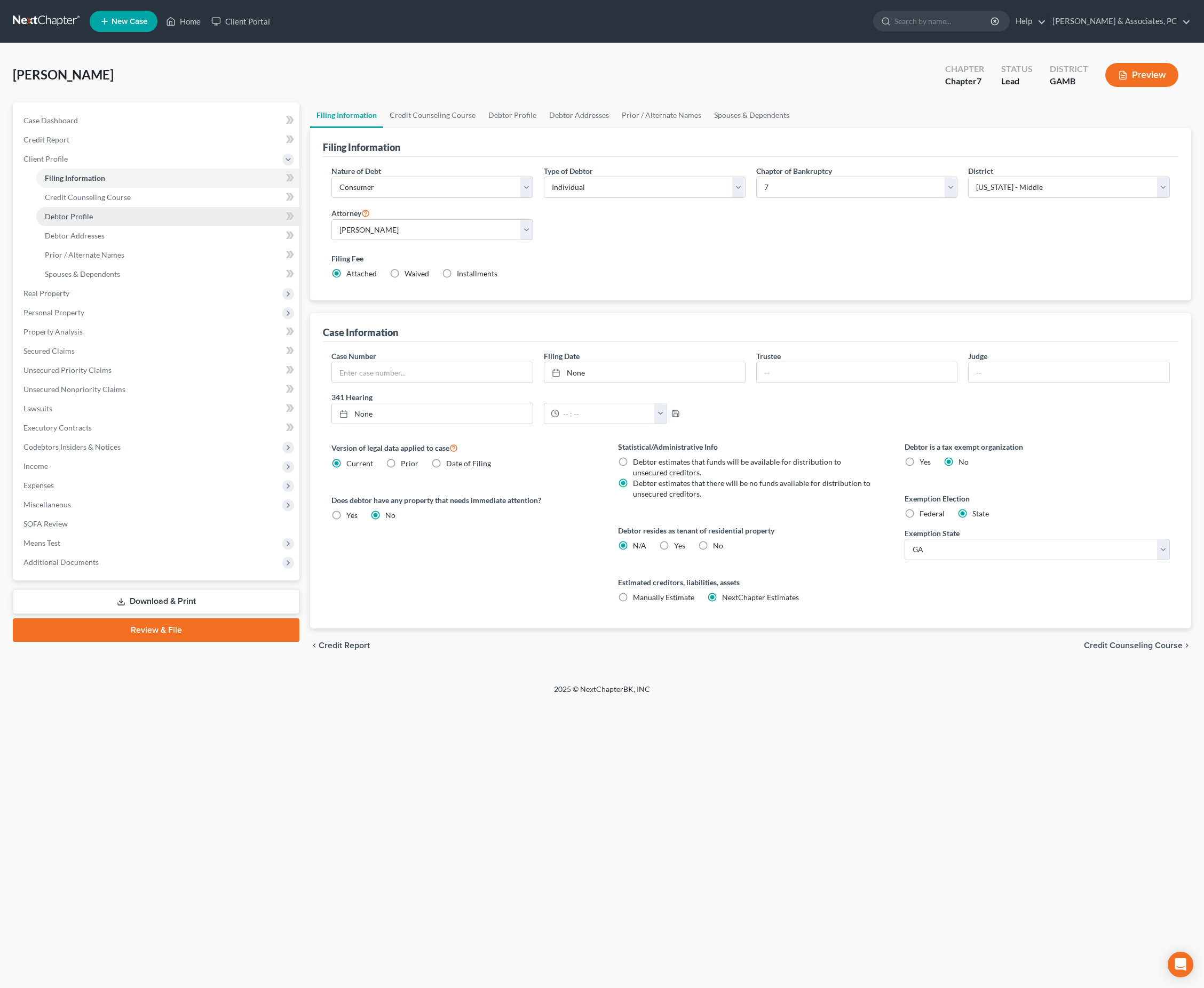
click at [84, 226] on link "Debtor Profile" at bounding box center [168, 216] width 263 height 19
select select "0"
select select "2"
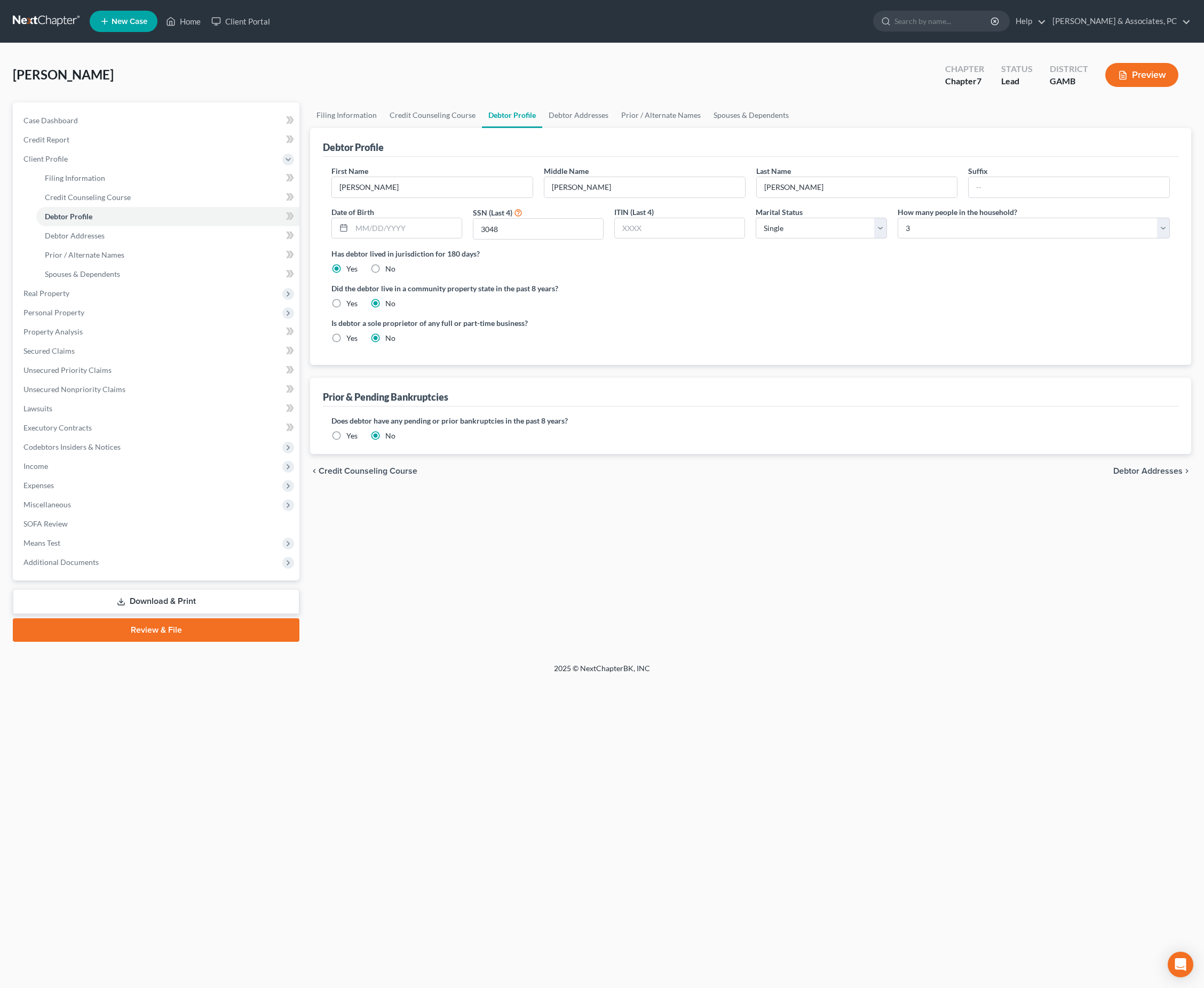
click at [198, 614] on link "Download & Print" at bounding box center [156, 601] width 287 height 25
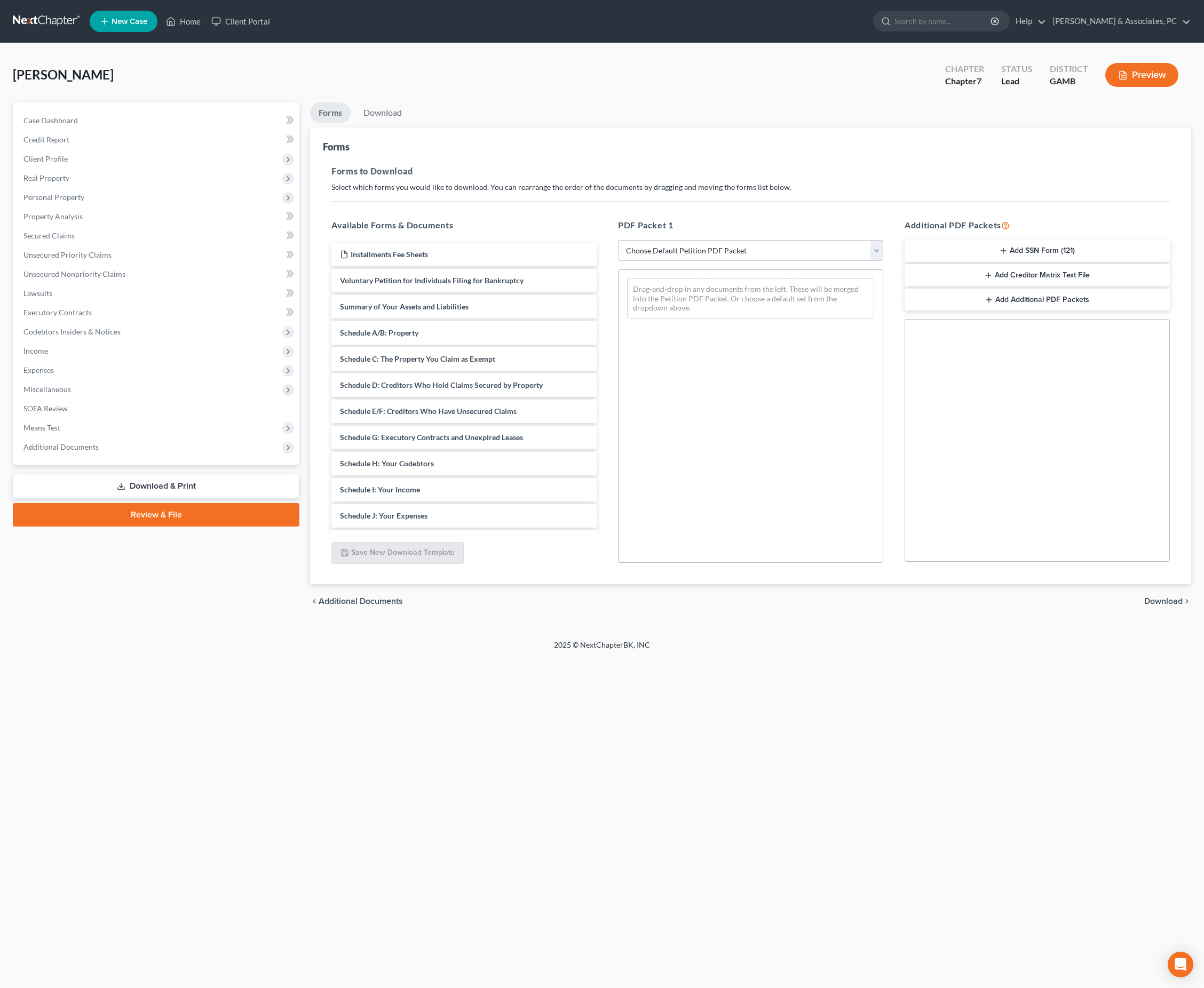
select select "0"
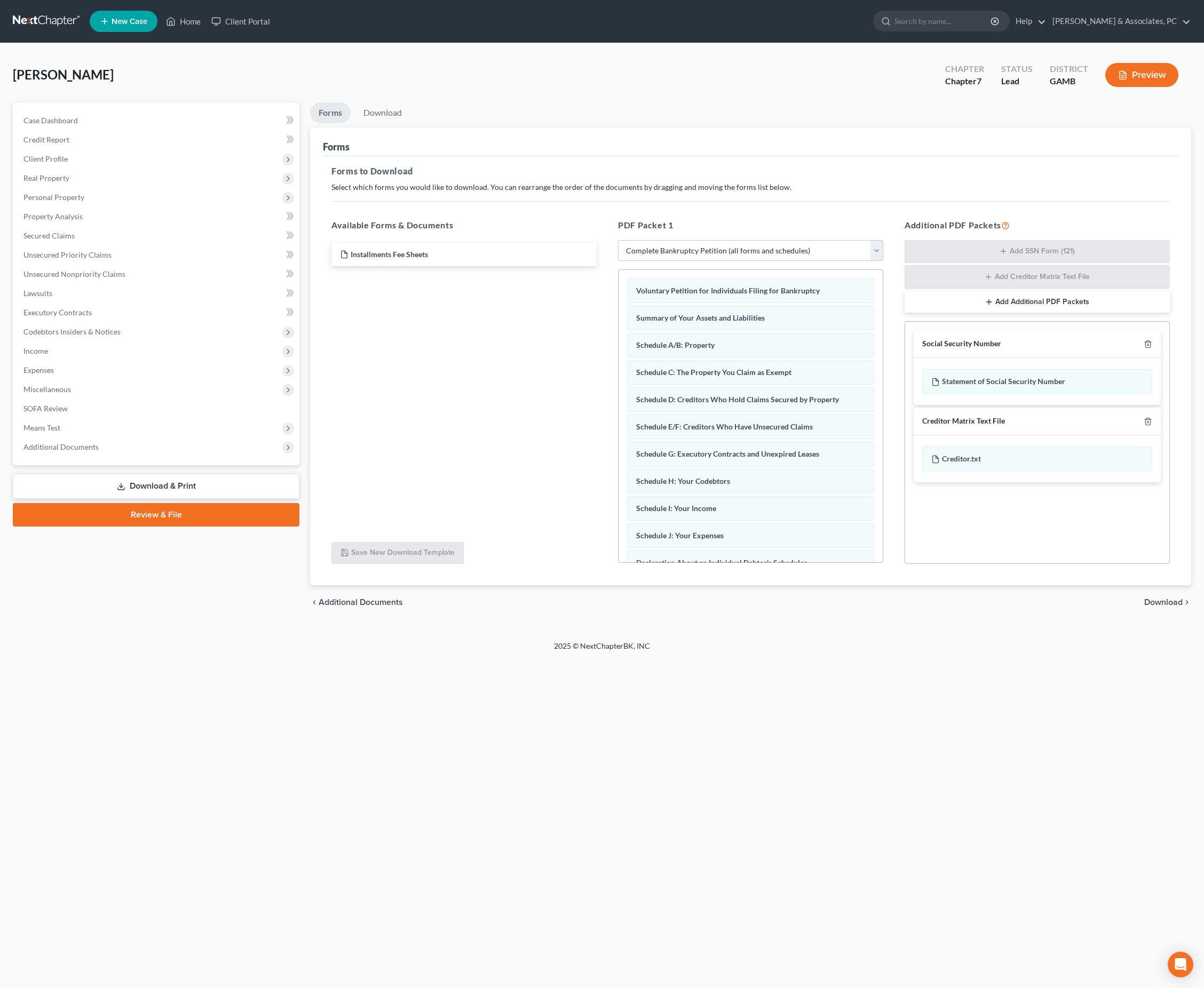
click at [1162, 607] on span "Download" at bounding box center [1163, 602] width 38 height 9
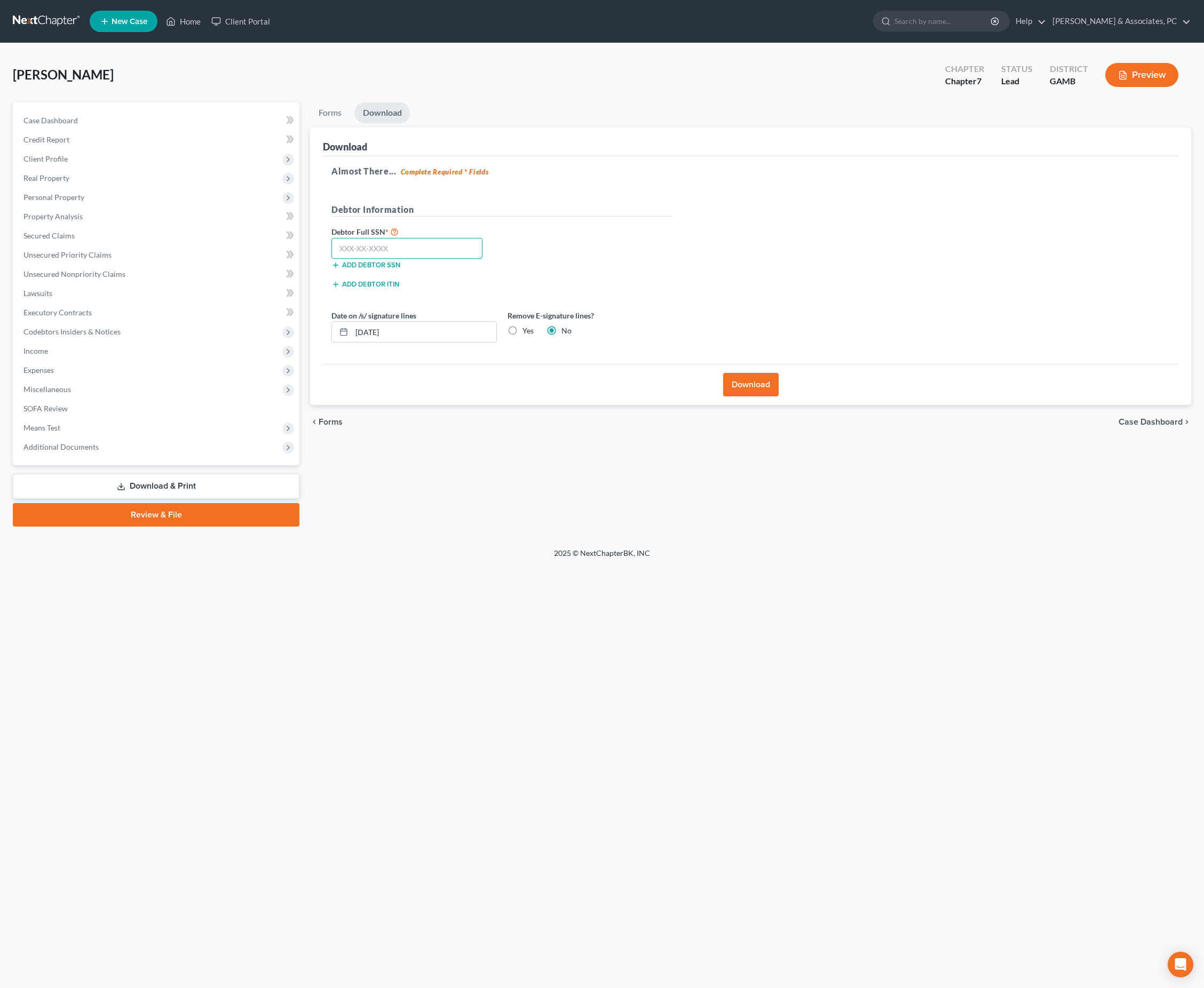
click at [376, 260] on input "text" at bounding box center [407, 248] width 151 height 22
click at [420, 260] on input "259-71-3048" at bounding box center [407, 248] width 151 height 22
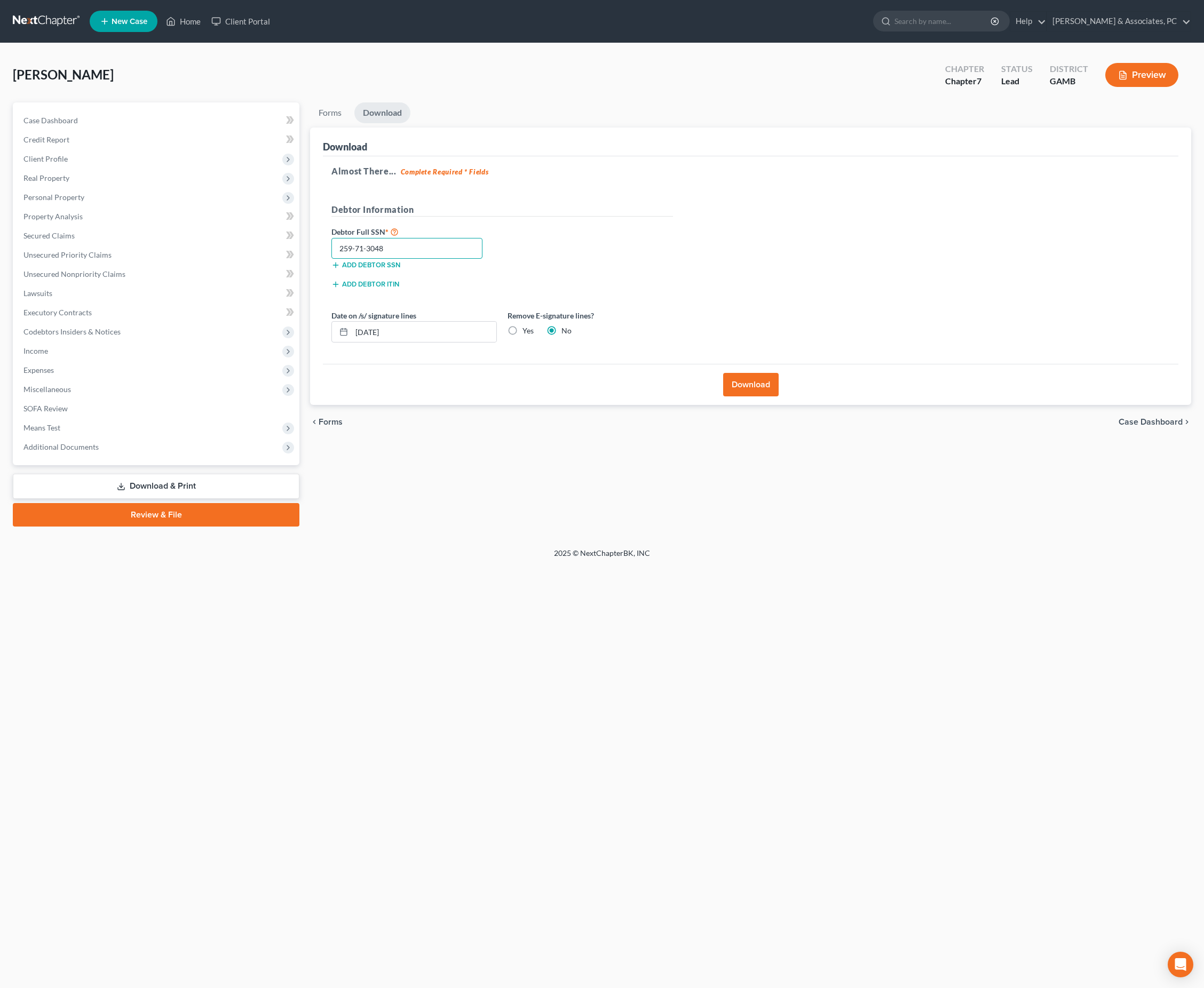
type input "259-71-3048"
click at [763, 405] on div "Download" at bounding box center [750, 384] width 855 height 41
click at [762, 405] on div "Download" at bounding box center [750, 384] width 855 height 41
click at [757, 396] on button "Download" at bounding box center [751, 384] width 56 height 23
click at [752, 396] on button "Download" at bounding box center [751, 384] width 56 height 23
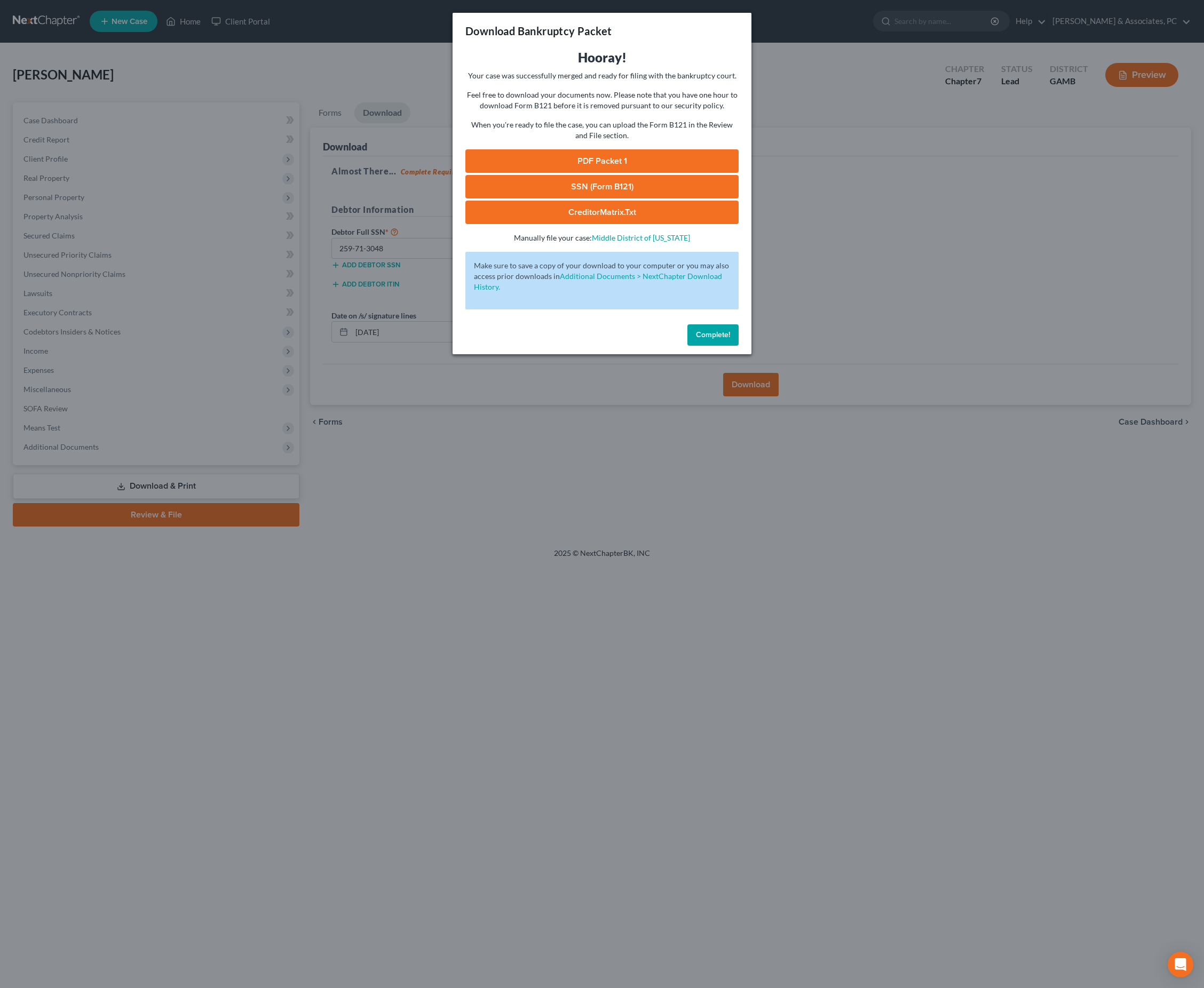
click at [620, 173] on link "PDF Packet 1" at bounding box center [602, 161] width 273 height 23
click at [591, 198] on link "SSN (Form B121)" at bounding box center [602, 187] width 273 height 23
click at [696, 345] on button "Complete!" at bounding box center [713, 335] width 51 height 22
click at [739, 345] on button "Complete!" at bounding box center [713, 335] width 51 height 22
